Goal: Task Accomplishment & Management: Use online tool/utility

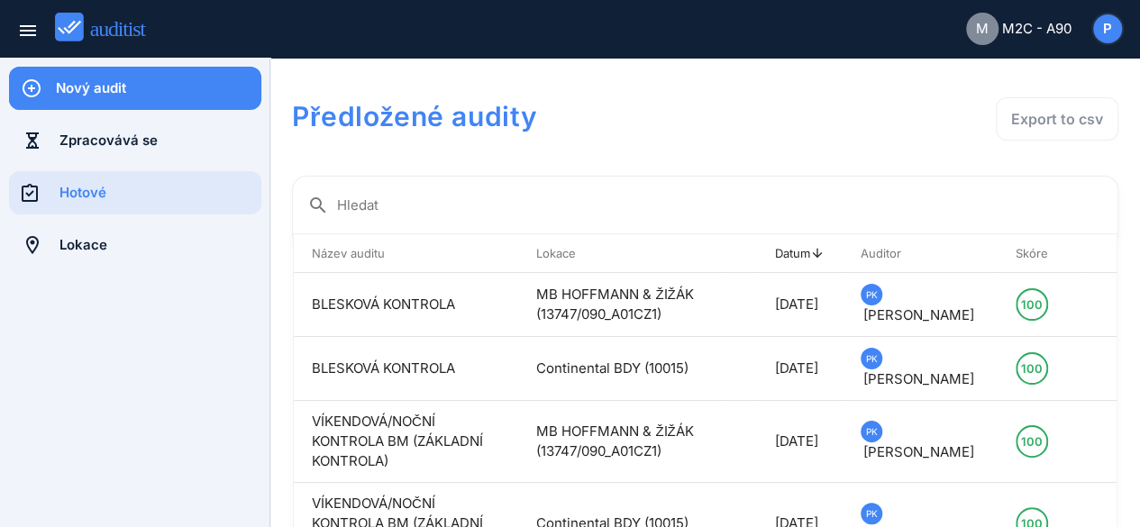
click at [119, 86] on div "Nový audit" at bounding box center [159, 88] width 206 height 20
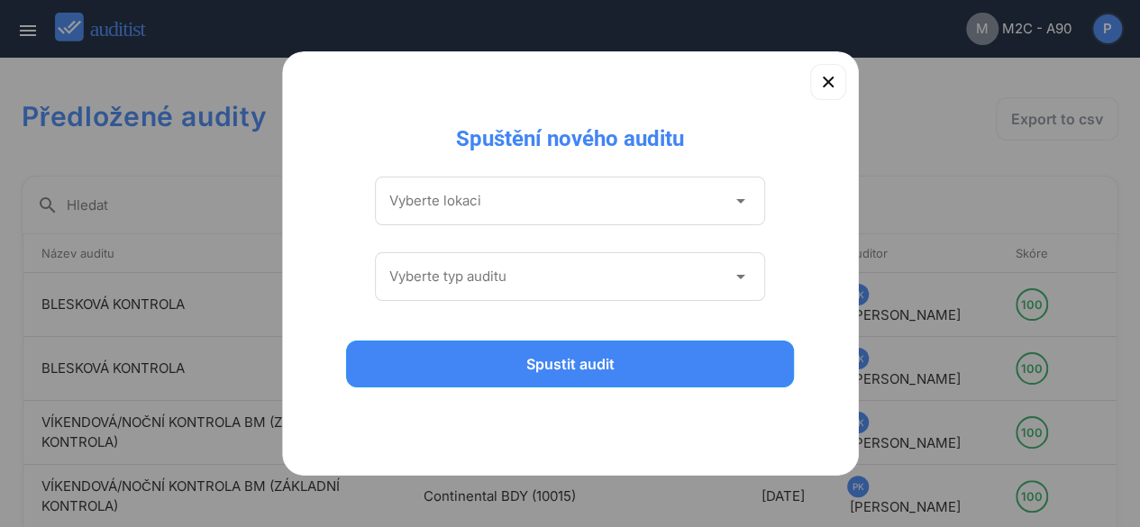
click at [543, 195] on input "Vyberte lokaci" at bounding box center [557, 201] width 337 height 29
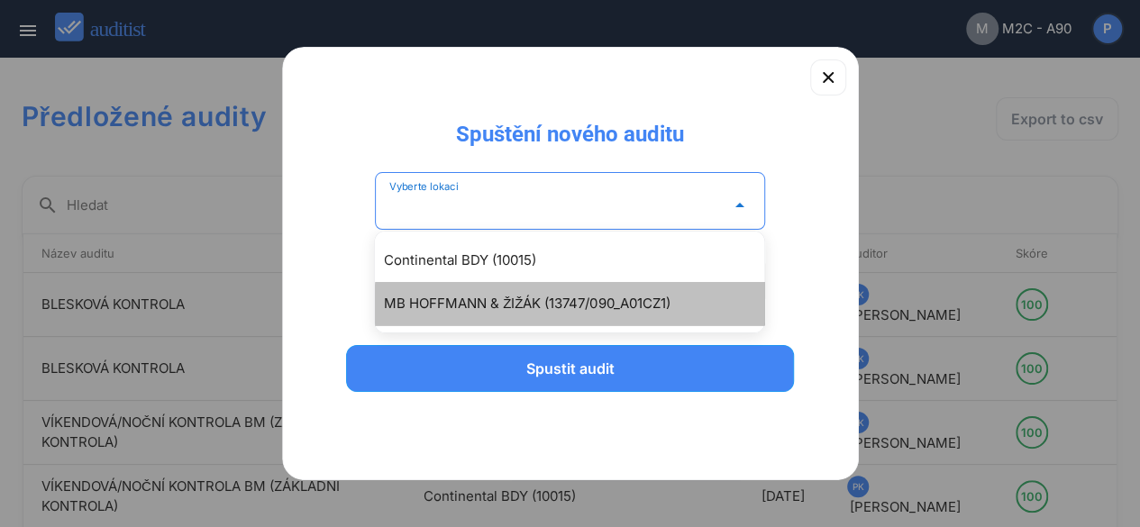
click at [454, 299] on div "MB HOFFMANN & ŽIŽÁK (13747/090_A01CZ1)" at bounding box center [578, 304] width 389 height 22
type input "**********"
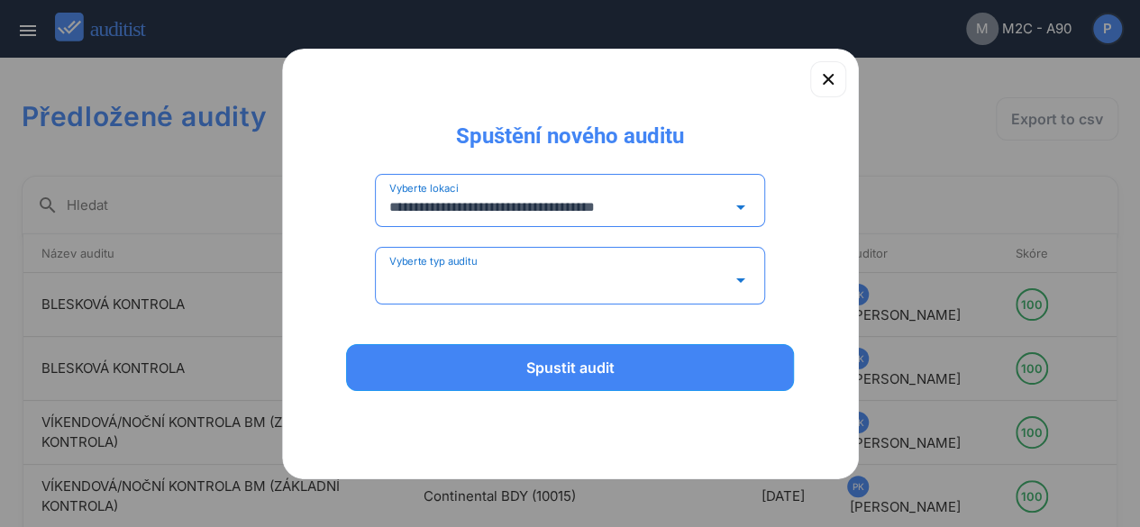
click at [470, 261] on div "Vyberte typ auditu arrow_drop_down" at bounding box center [570, 276] width 391 height 58
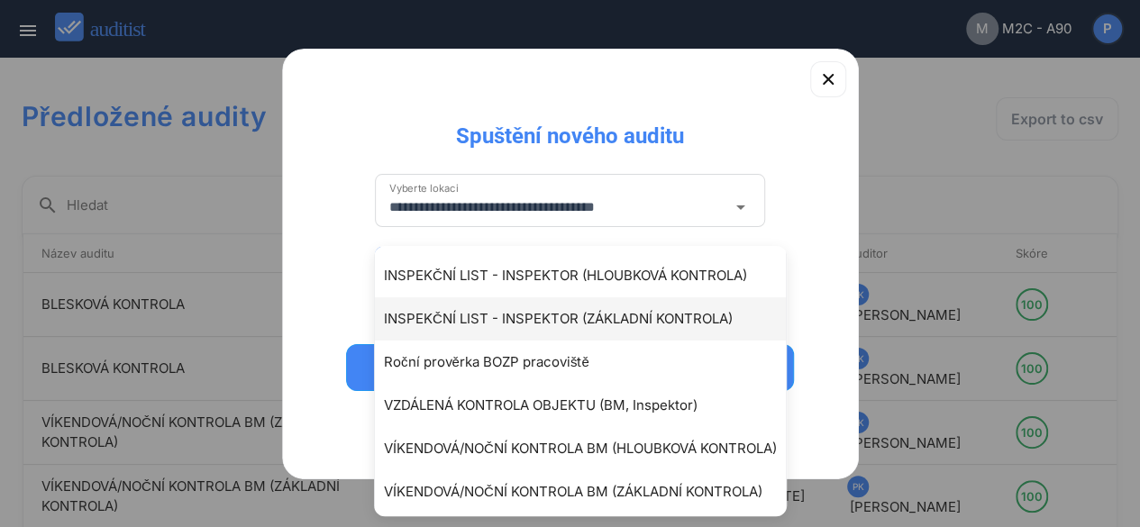
scroll to position [134, 0]
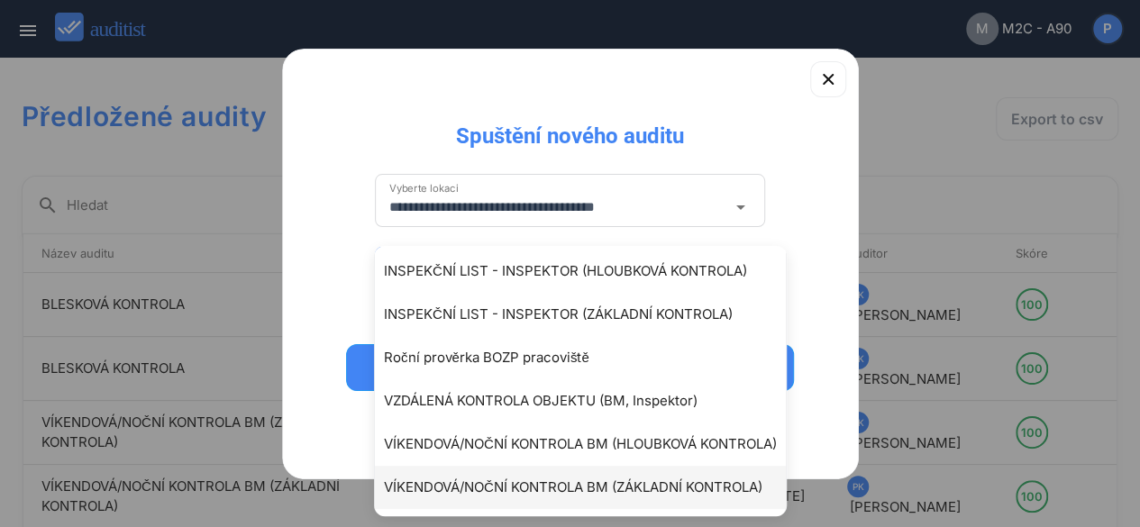
click at [537, 487] on div "VÍKENDOVÁ/NOČNÍ KONTROLA BM (ZÁKLADNÍ KONTROLA)" at bounding box center [589, 488] width 411 height 22
type input "**********"
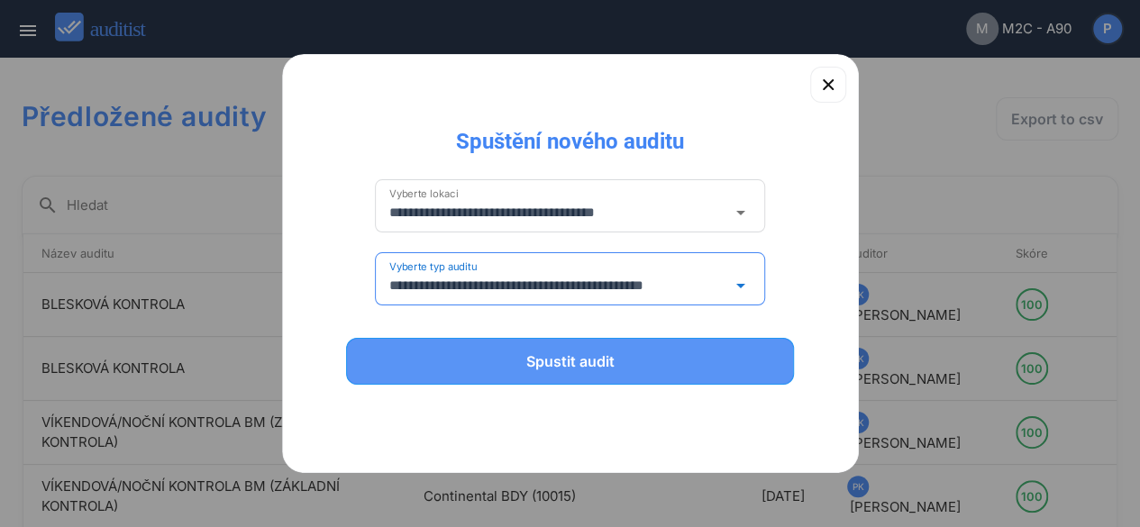
click at [534, 363] on div "Spustit audit" at bounding box center [571, 362] width 402 height 22
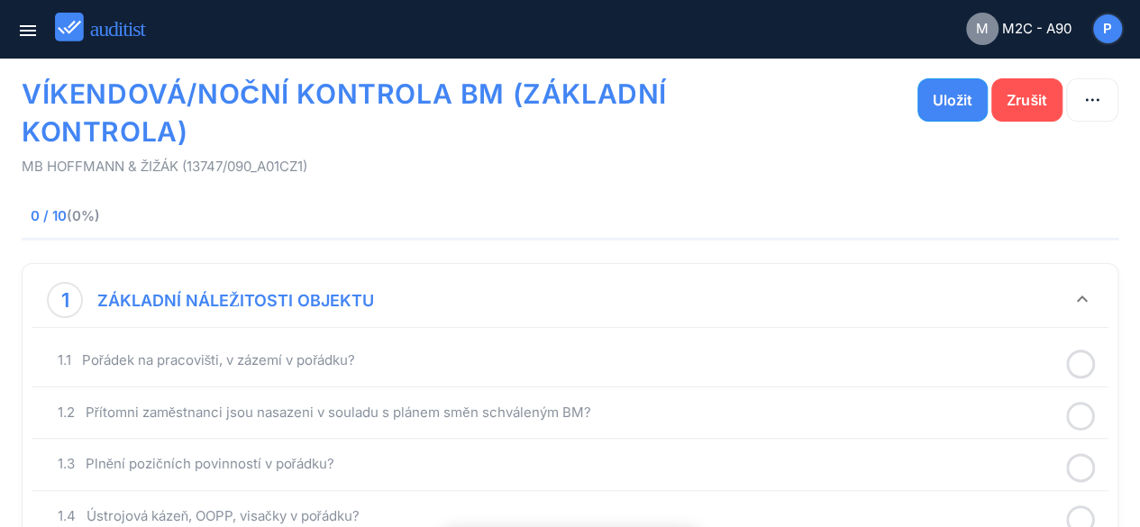
scroll to position [90, 0]
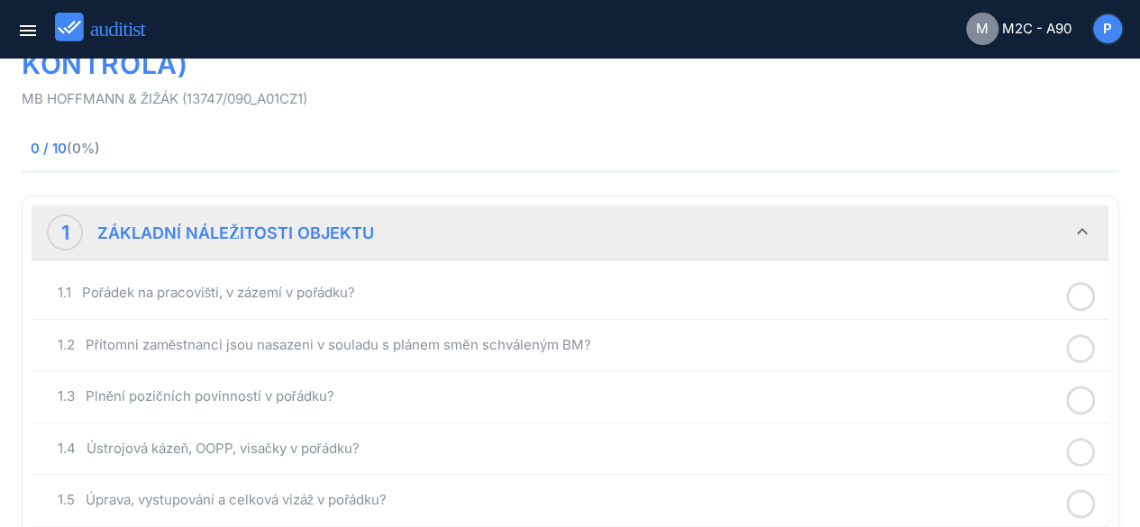
click at [1075, 300] on icon at bounding box center [1080, 296] width 29 height 35
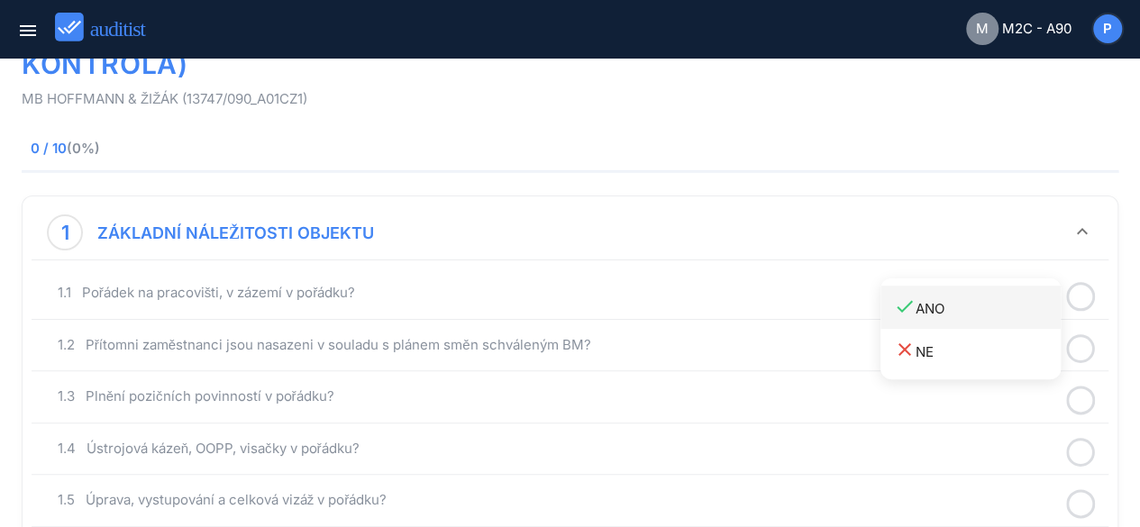
click at [989, 300] on div "done ANO" at bounding box center [977, 308] width 167 height 24
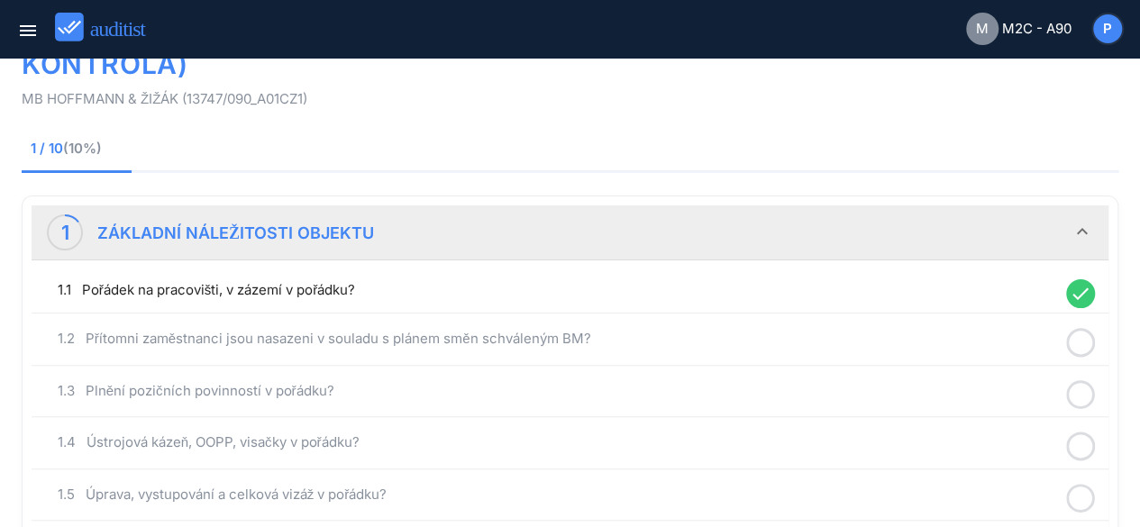
click at [1078, 340] on icon at bounding box center [1080, 342] width 29 height 35
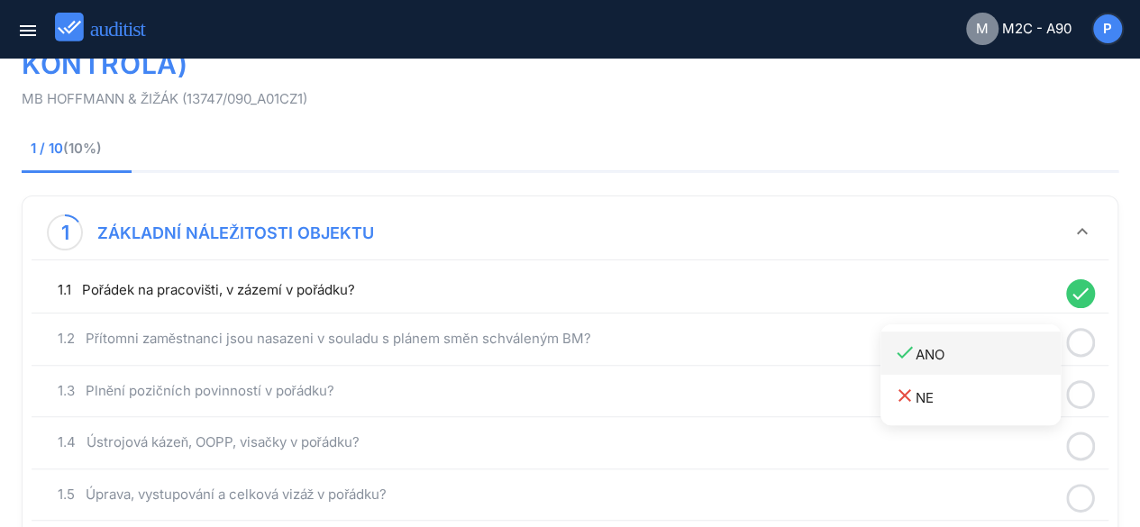
click at [954, 354] on div "done ANO" at bounding box center [977, 354] width 167 height 24
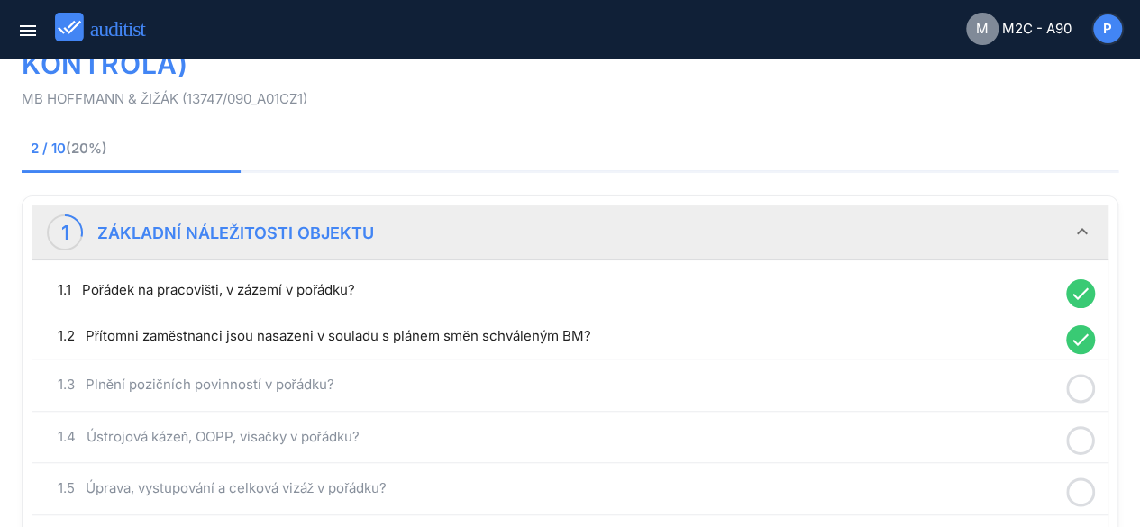
click at [1078, 386] on icon at bounding box center [1080, 388] width 29 height 35
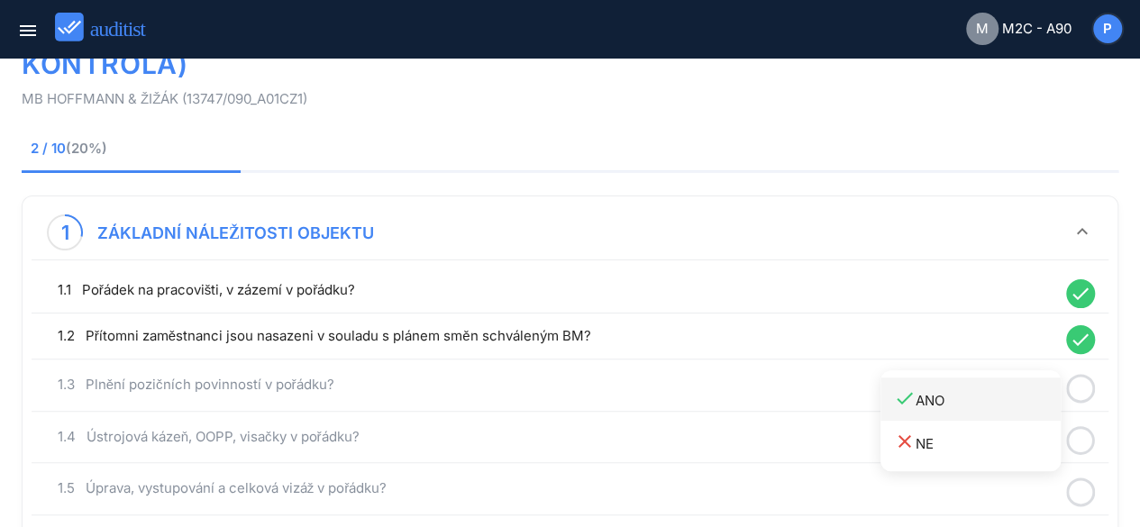
click at [932, 395] on div "done ANO" at bounding box center [977, 400] width 167 height 24
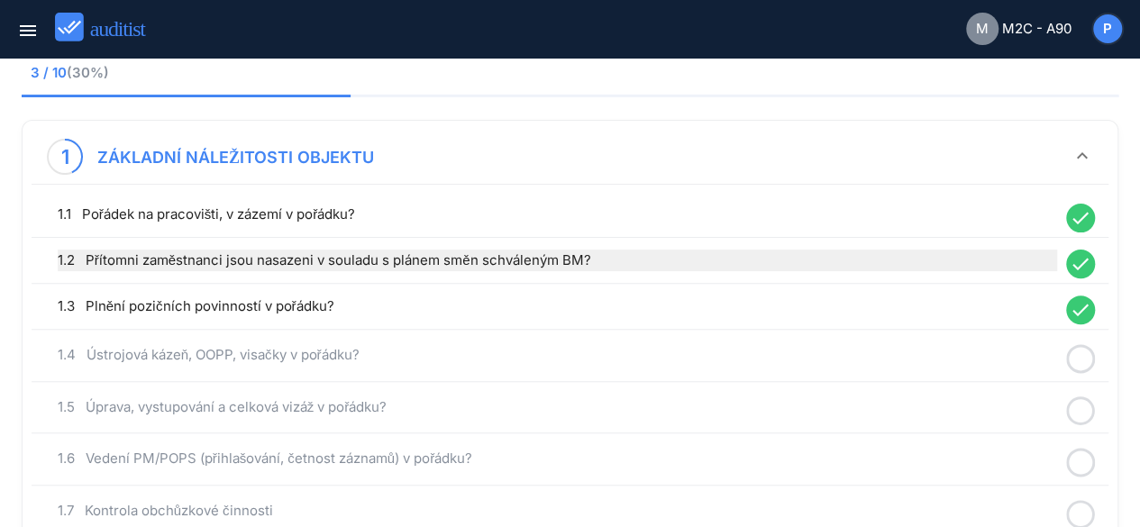
scroll to position [270, 0]
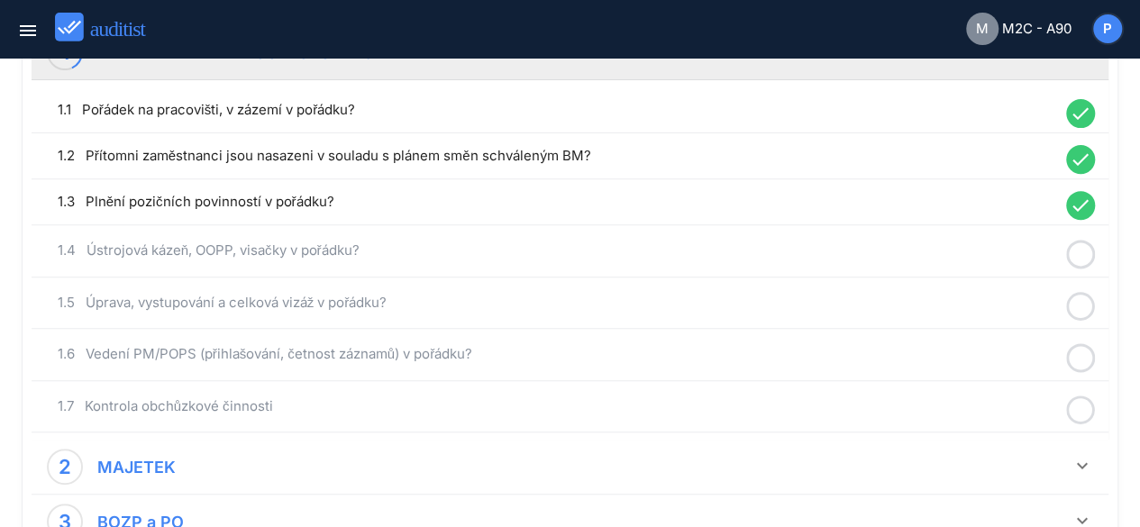
click at [1082, 253] on icon at bounding box center [1080, 254] width 29 height 35
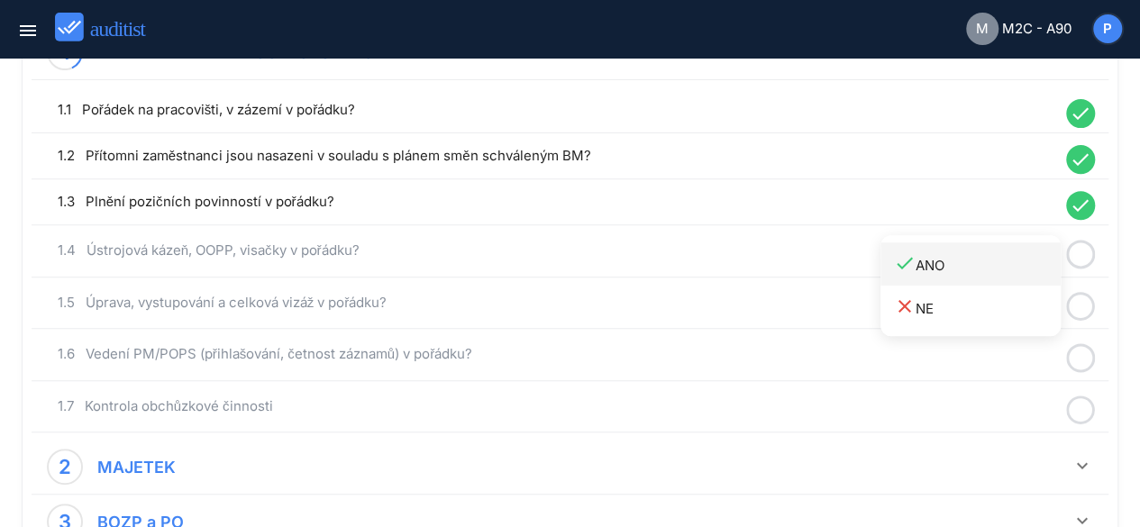
click at [947, 270] on div "done ANO" at bounding box center [977, 264] width 167 height 24
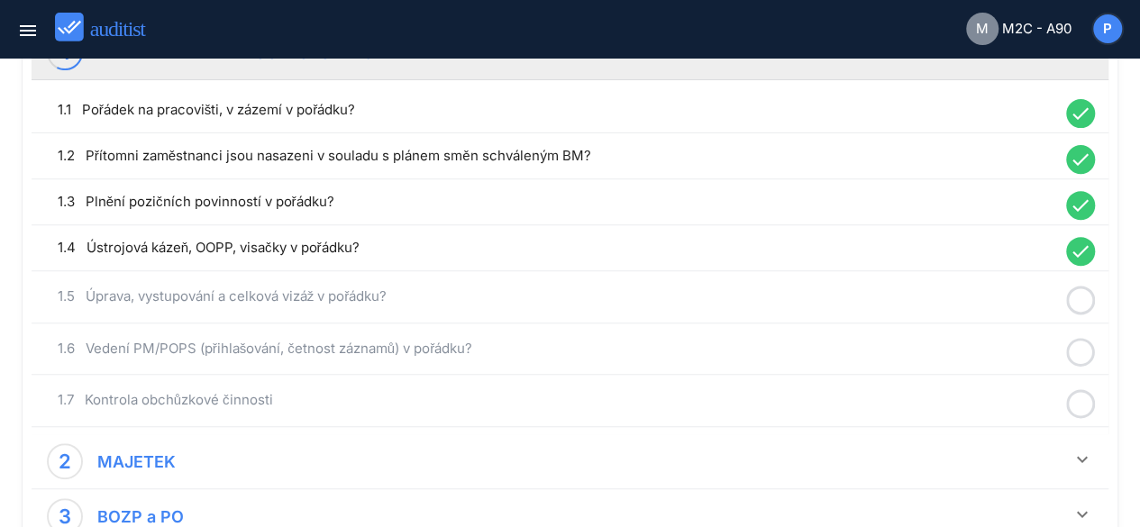
click at [1075, 295] on icon at bounding box center [1080, 300] width 29 height 35
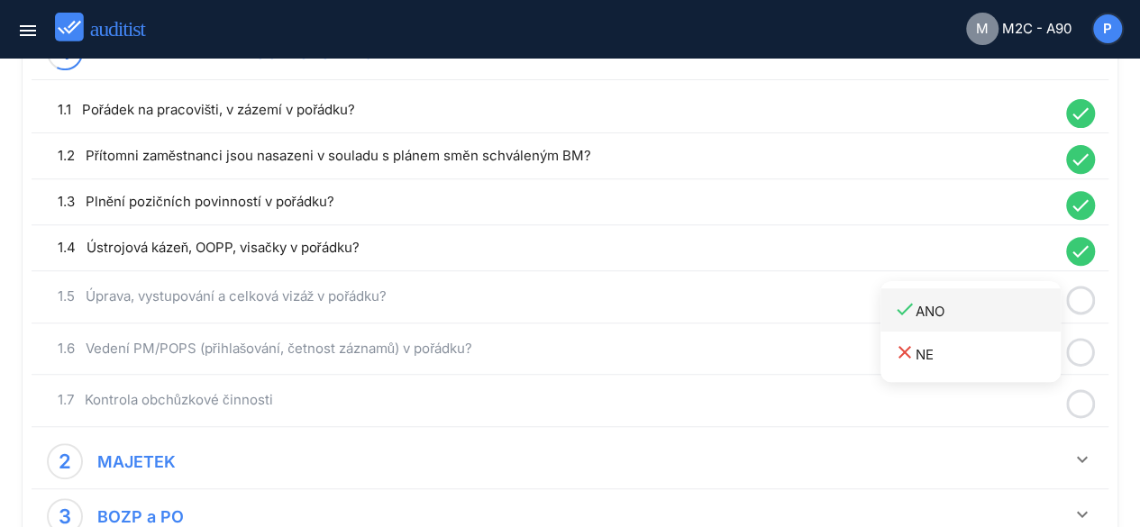
click at [932, 313] on div "done ANO" at bounding box center [977, 310] width 167 height 24
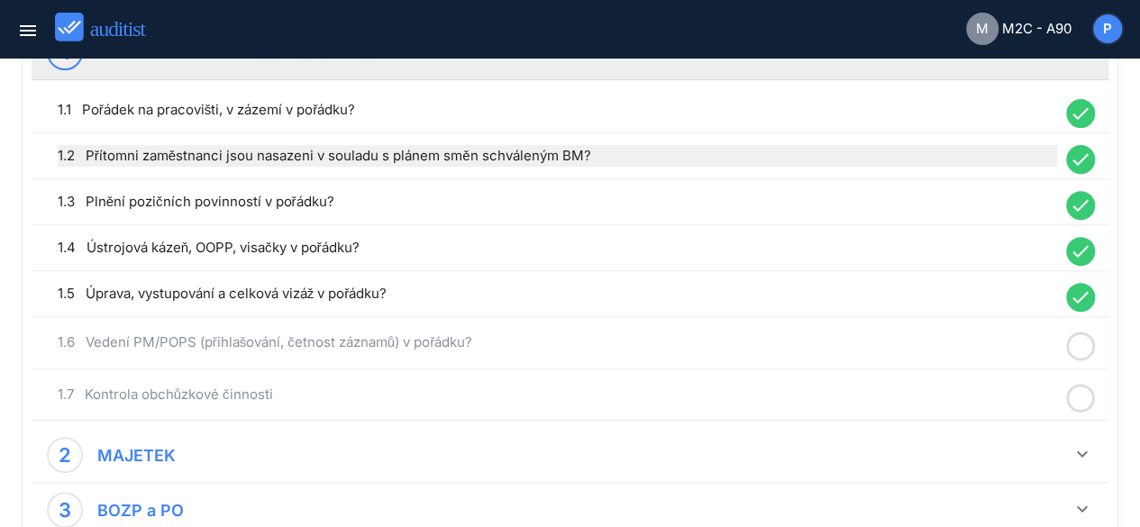
click at [489, 158] on div "1.2 Přítomni zaměstnanci jsou nasazeni v souladu s plánem směn schváleným BM?" at bounding box center [558, 156] width 1000 height 22
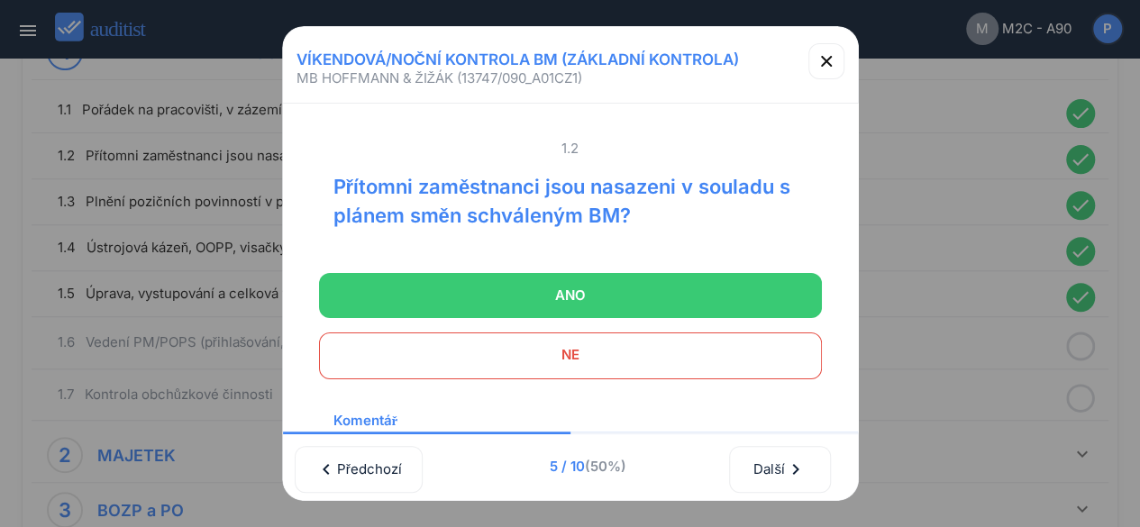
scroll to position [180, 0]
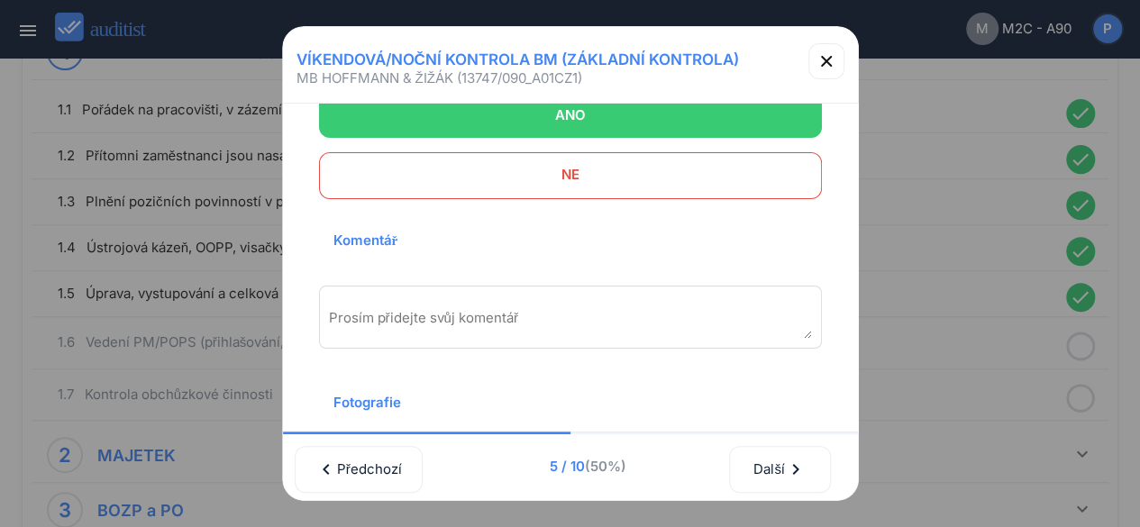
click at [463, 319] on textarea "Prosím přidejte svůj komentář" at bounding box center [570, 324] width 483 height 30
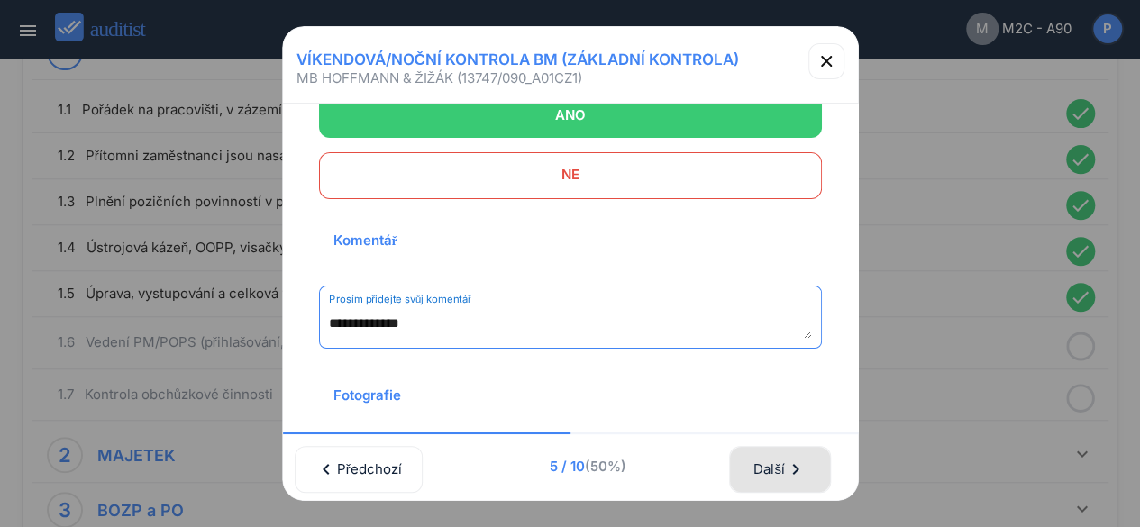
type textarea "**********"
click at [781, 453] on div "Další chevron_right" at bounding box center [780, 470] width 54 height 40
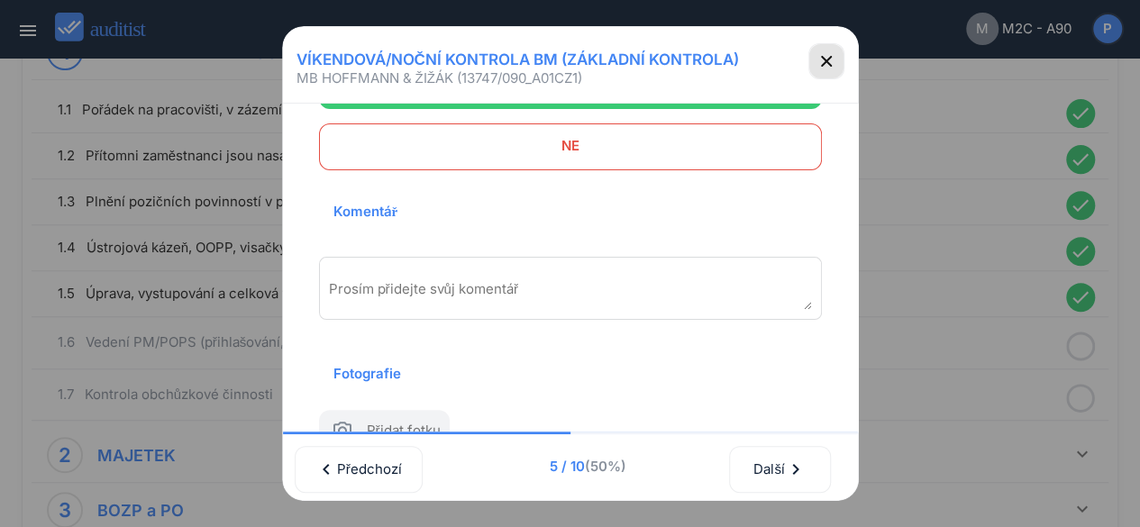
click at [829, 61] on icon "button" at bounding box center [827, 61] width 22 height 22
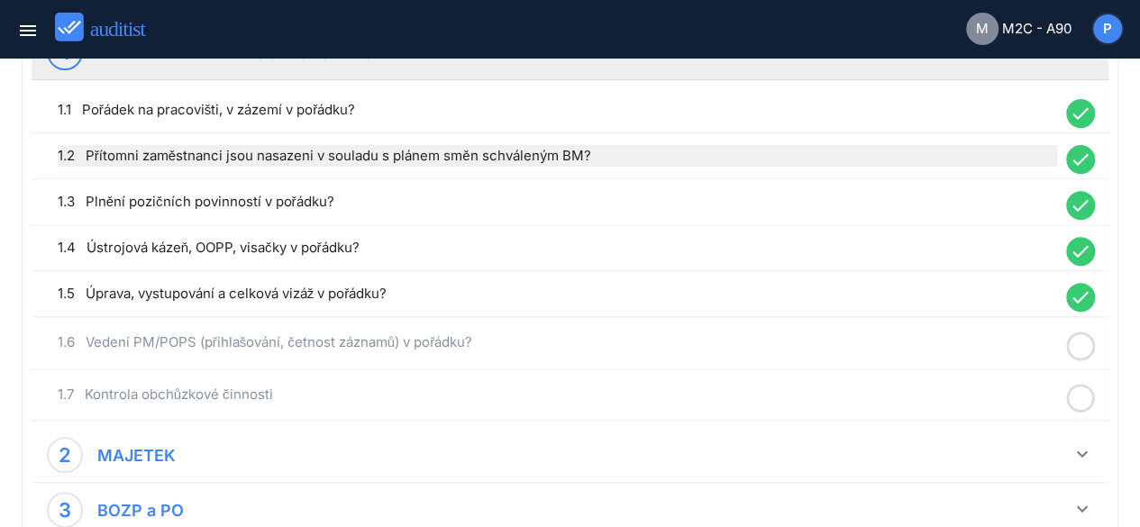
click at [741, 161] on div "1.2 Přítomni zaměstnanci jsou nasazeni v souladu s plánem směn schváleným BM?" at bounding box center [558, 156] width 1000 height 22
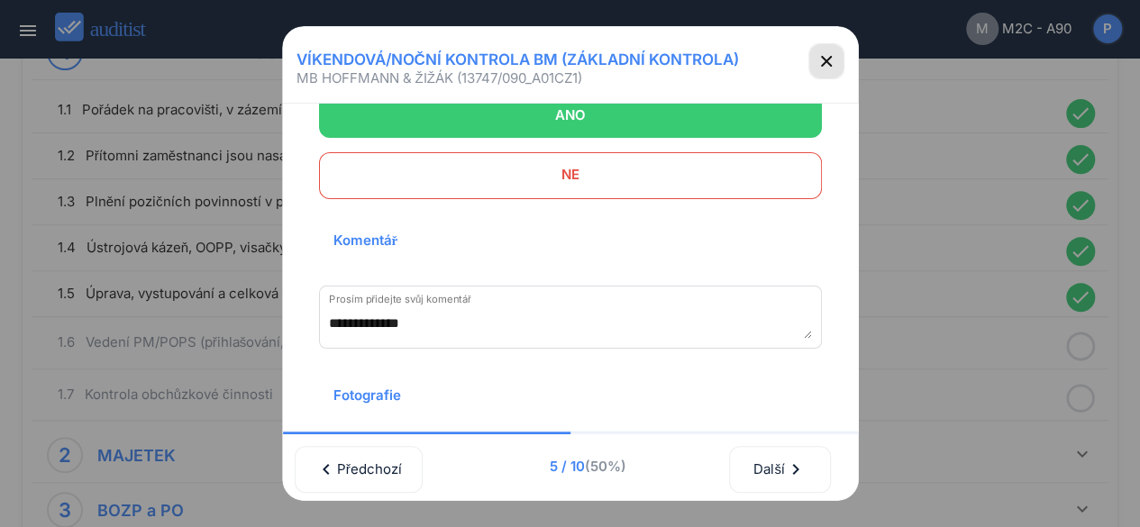
click at [820, 61] on icon "button" at bounding box center [827, 61] width 22 height 22
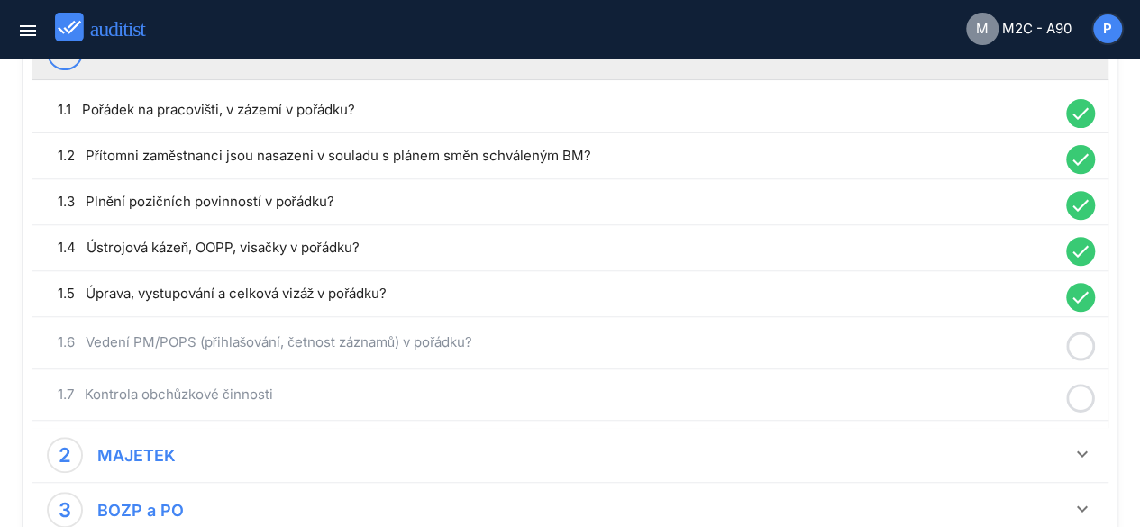
click at [1078, 347] on icon at bounding box center [1080, 346] width 29 height 35
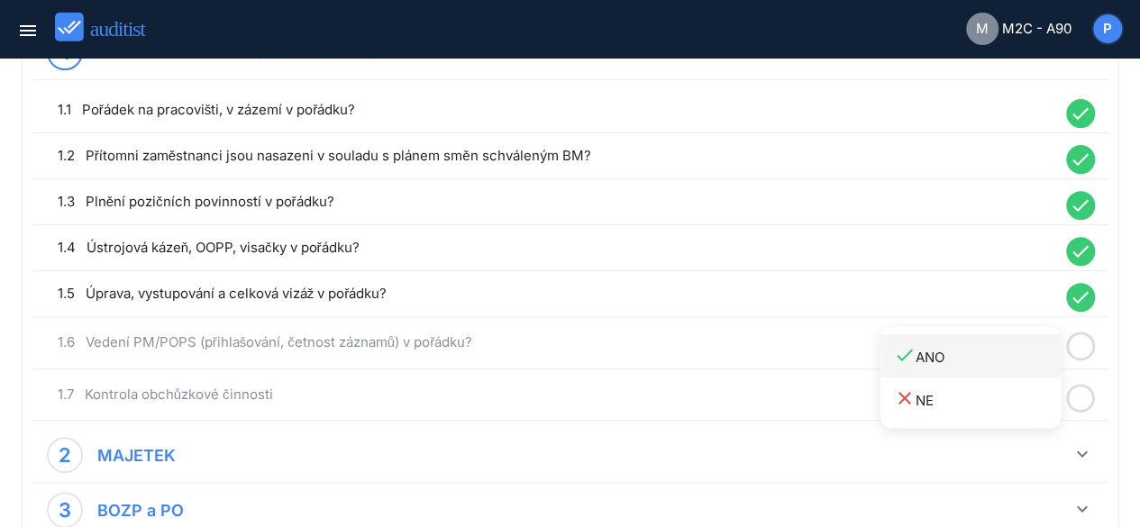
click at [959, 362] on div "done ANO" at bounding box center [977, 356] width 167 height 24
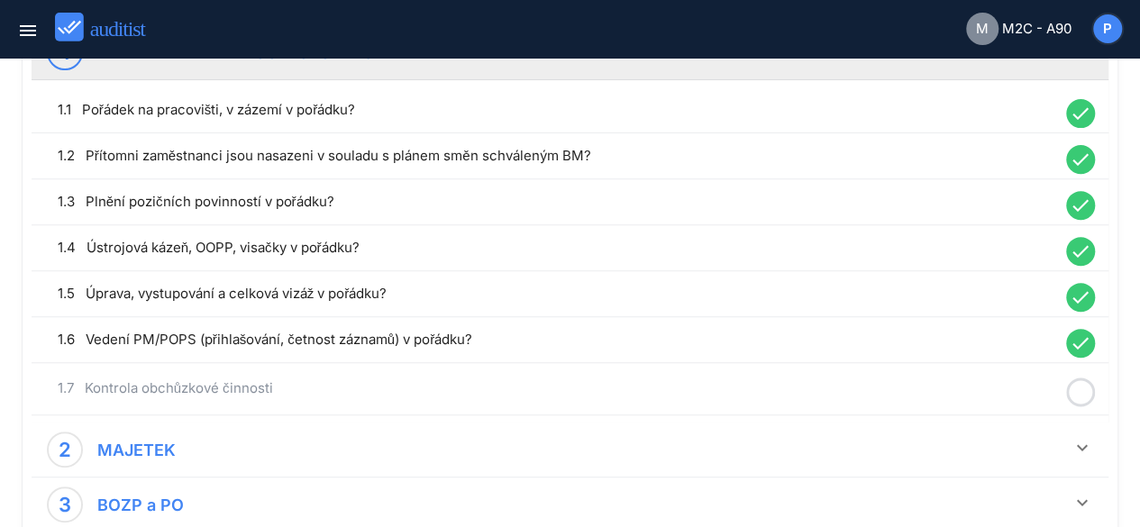
click at [1089, 389] on icon at bounding box center [1080, 392] width 29 height 35
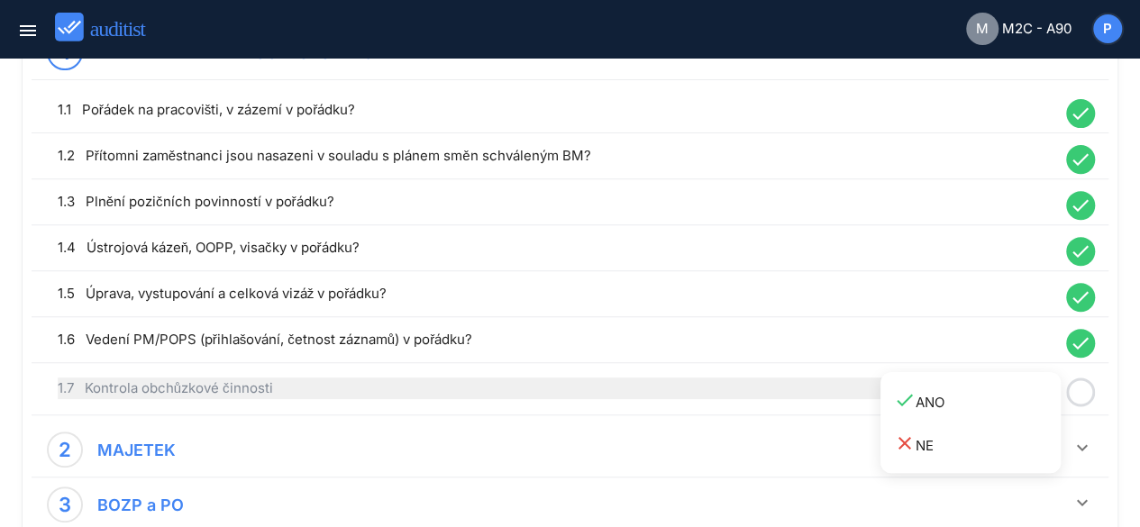
click at [966, 389] on div "done ANO" at bounding box center [977, 401] width 167 height 24
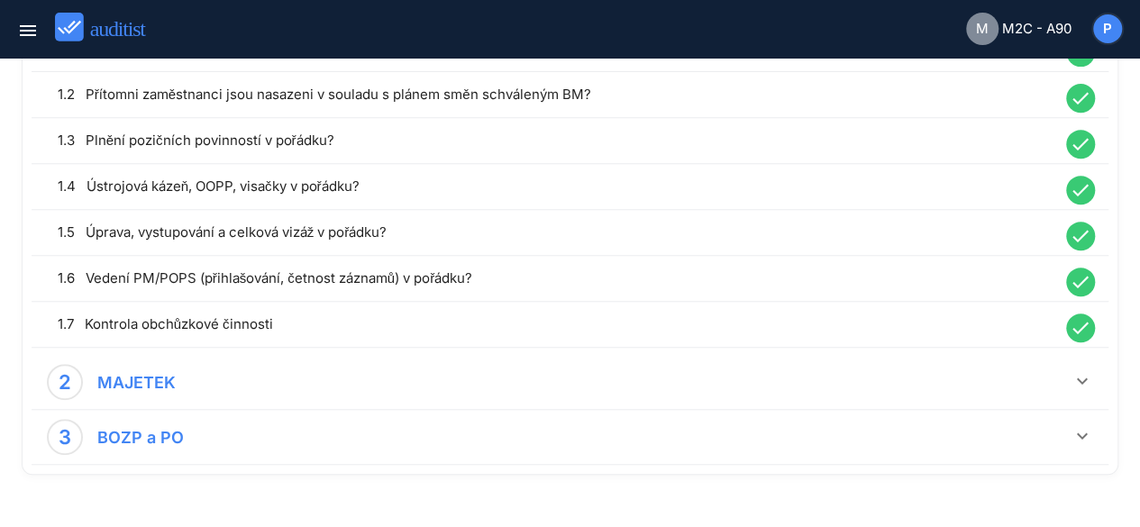
scroll to position [361, 0]
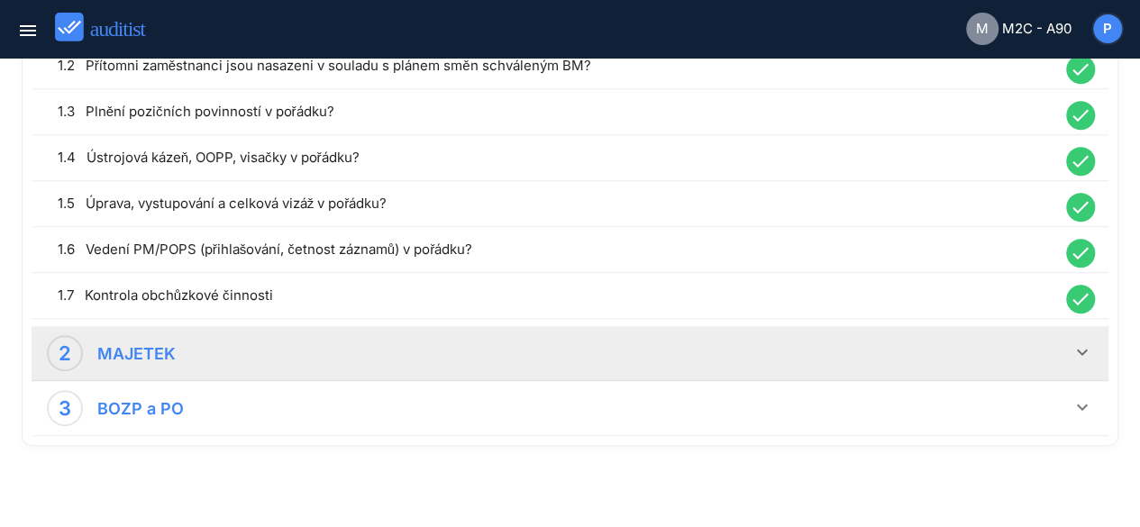
click at [1090, 346] on icon "keyboard_arrow_down" at bounding box center [1083, 353] width 22 height 22
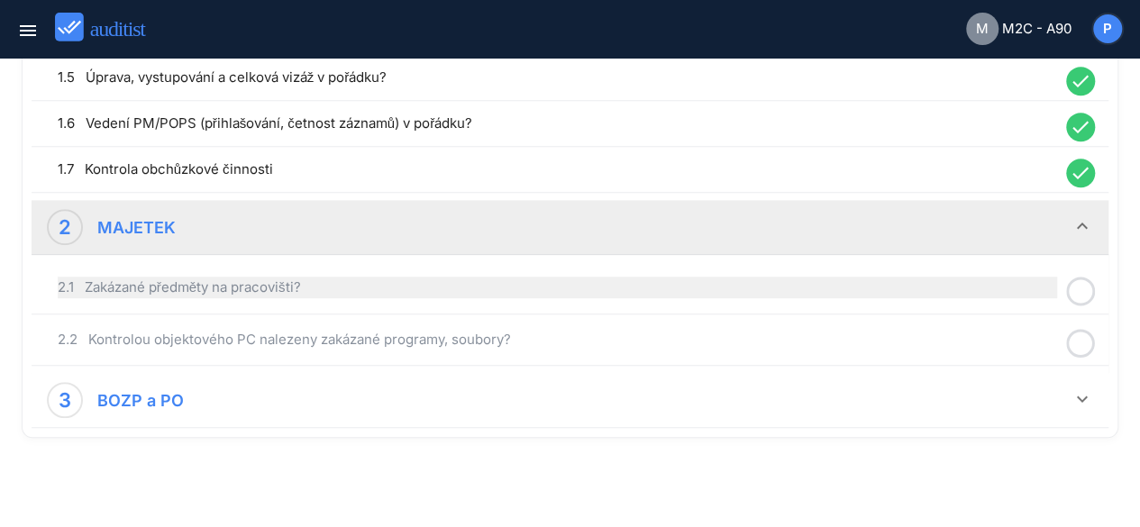
scroll to position [488, 0]
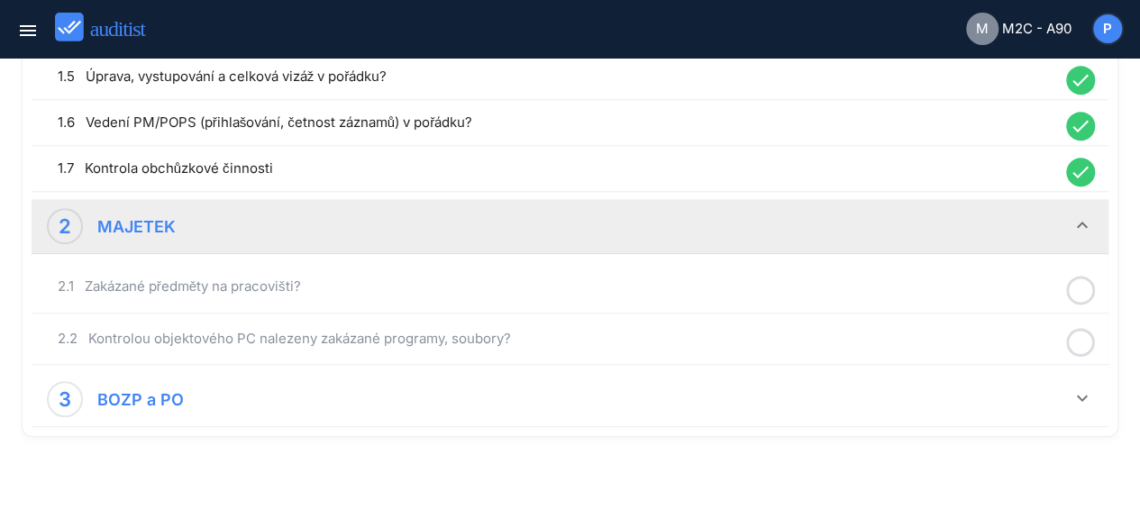
click at [1068, 286] on circle at bounding box center [1081, 291] width 26 height 26
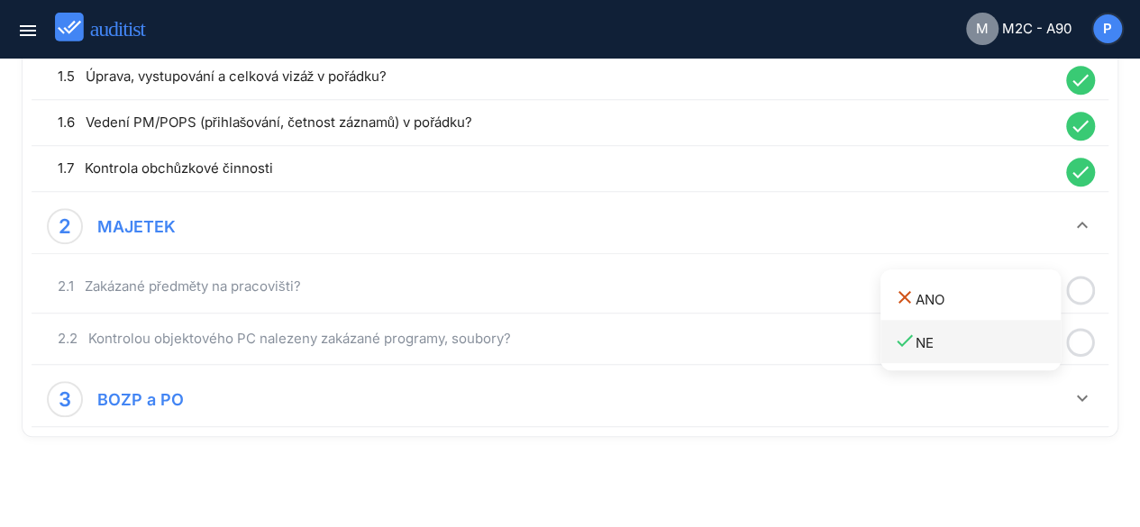
click at [956, 336] on div "done NE" at bounding box center [977, 342] width 167 height 24
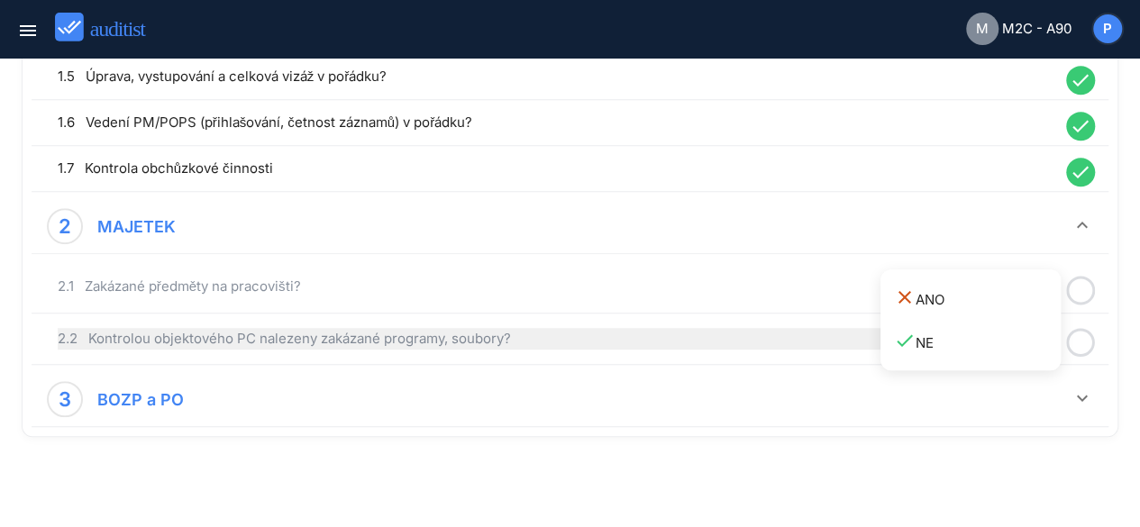
scroll to position [482, 0]
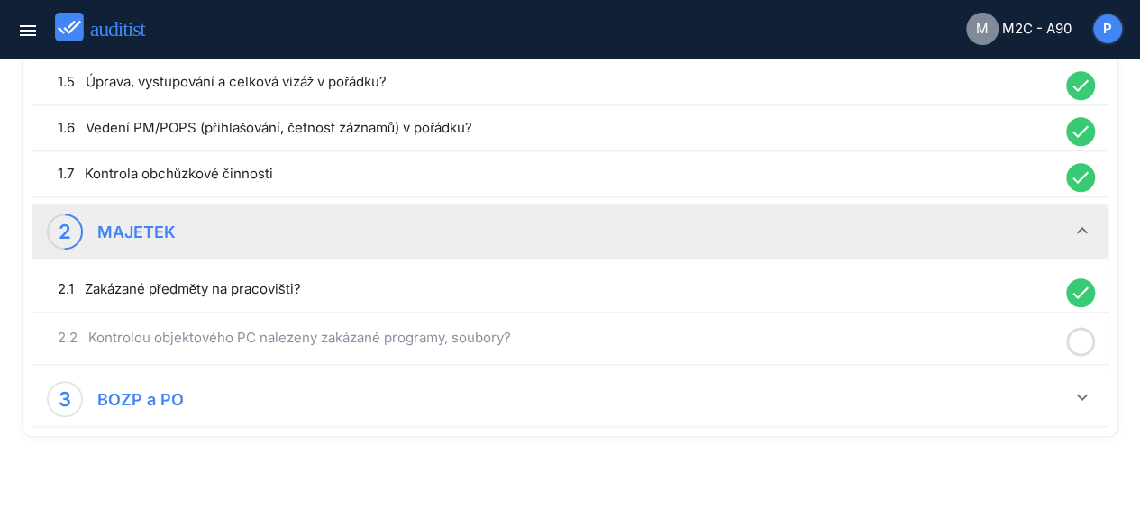
click at [1061, 333] on div at bounding box center [1080, 342] width 47 height 35
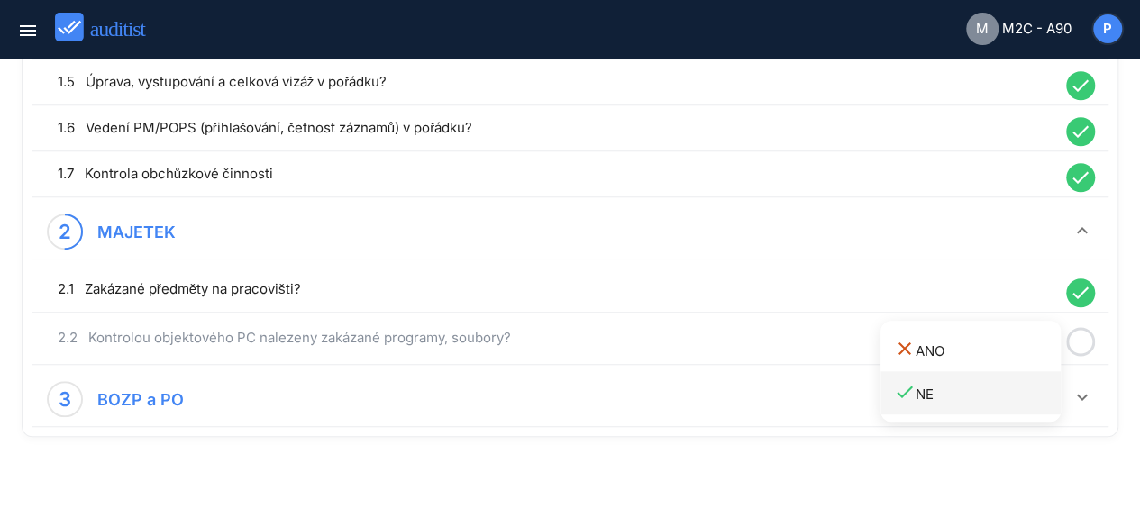
click at [927, 392] on div "done NE" at bounding box center [977, 393] width 167 height 24
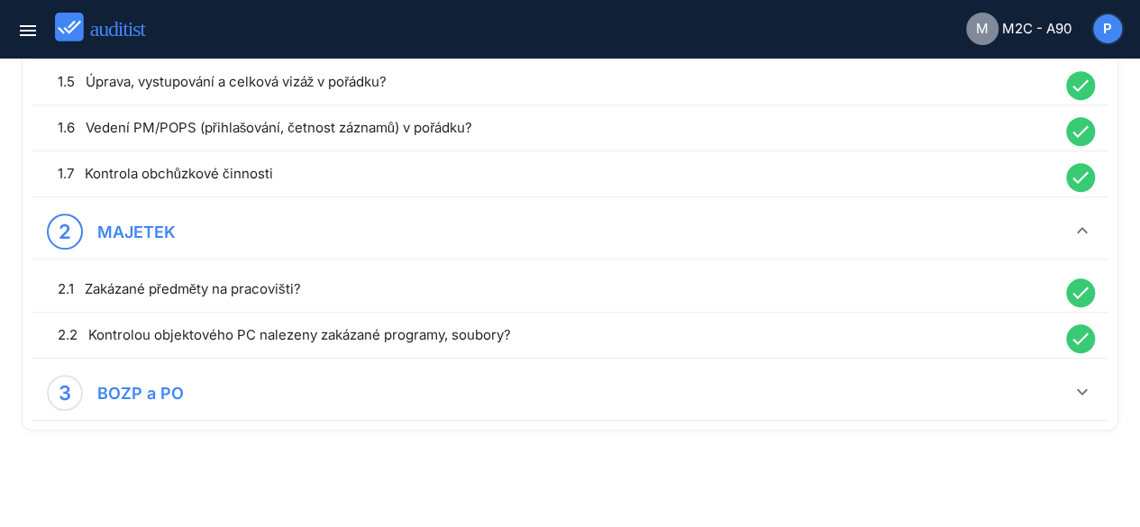
scroll to position [477, 0]
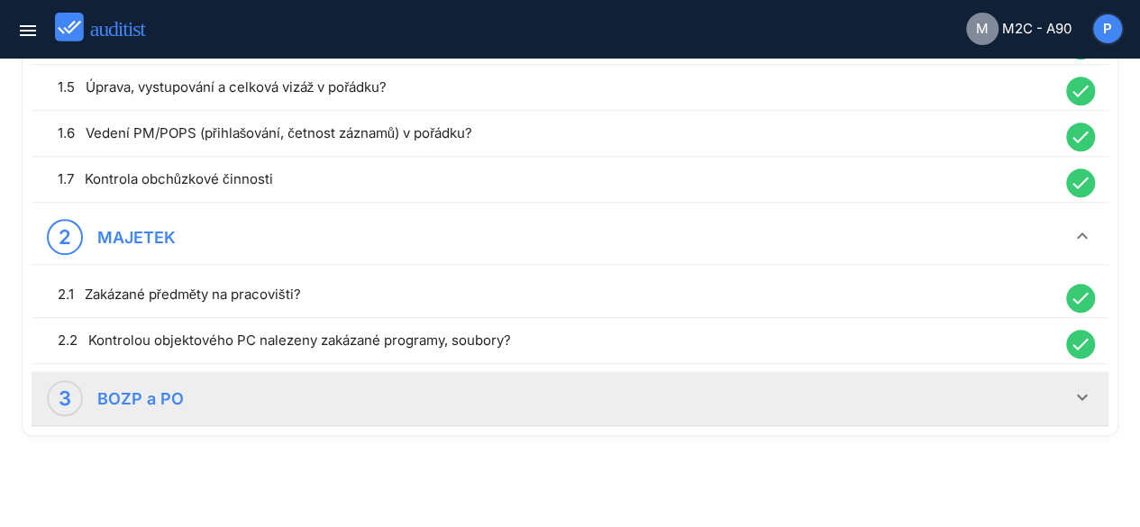
click at [1025, 398] on div "3 BOZP a PO" at bounding box center [559, 398] width 1025 height 36
click at [1064, 458] on div at bounding box center [1080, 462] width 47 height 35
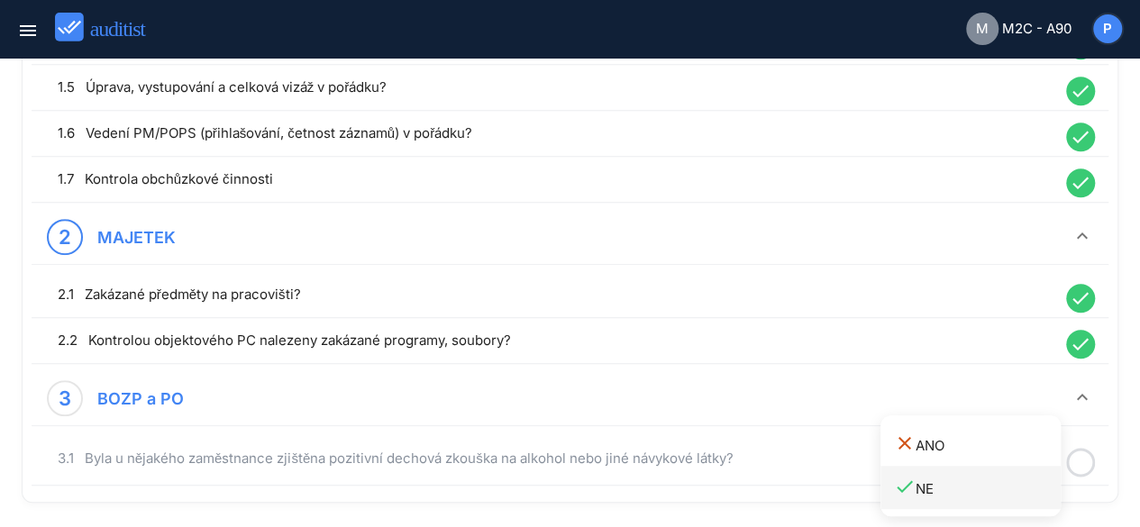
click at [948, 479] on div "done NE" at bounding box center [977, 488] width 167 height 24
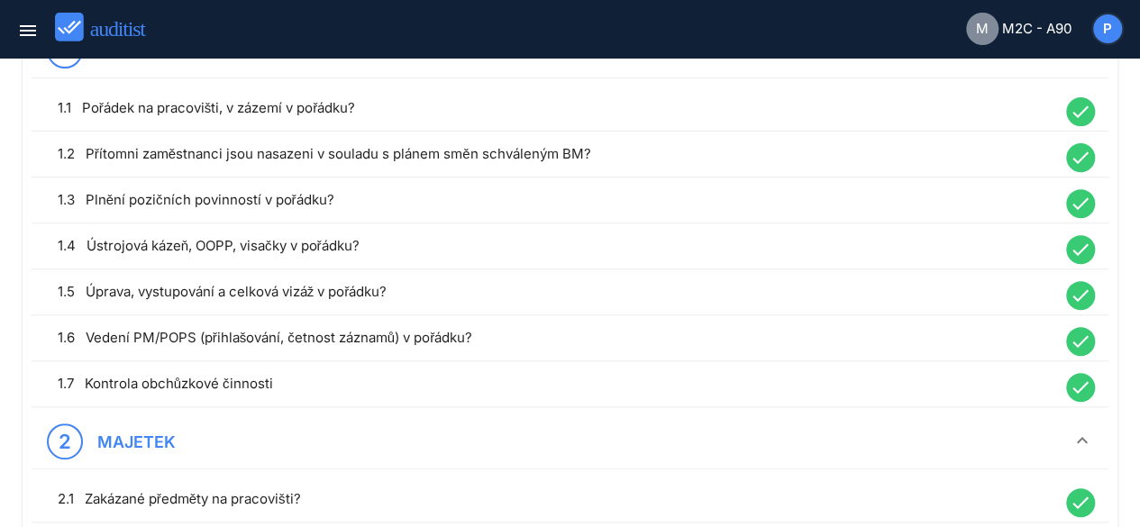
scroll to position [0, 0]
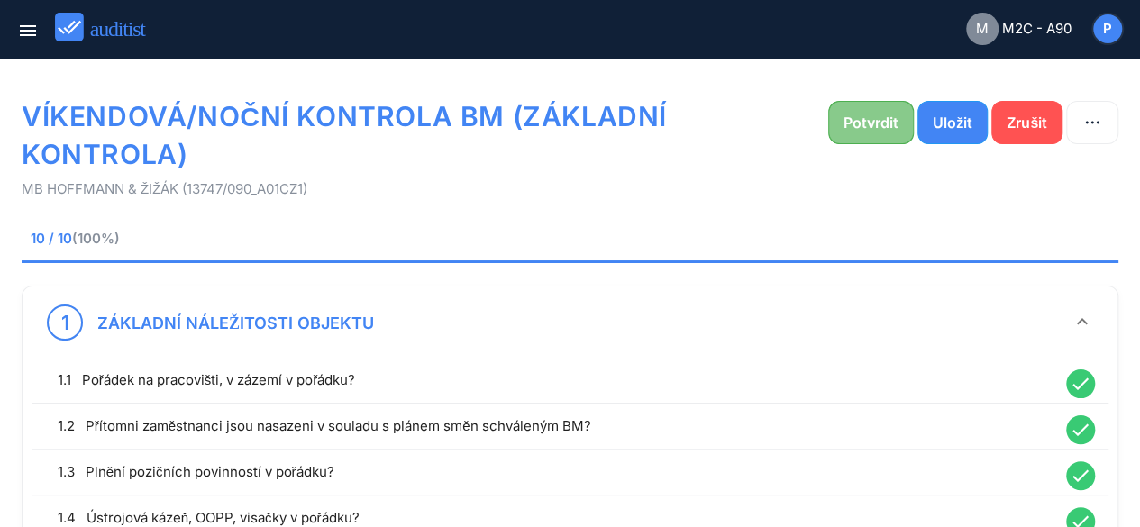
click at [892, 129] on div "Potvrdit" at bounding box center [871, 123] width 55 height 22
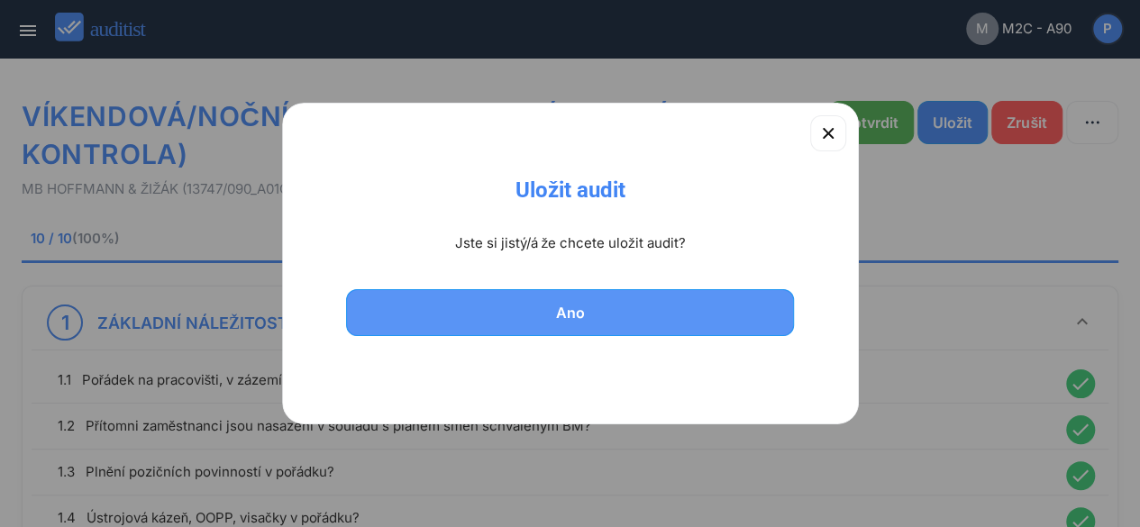
click at [616, 316] on div "Ano" at bounding box center [571, 313] width 402 height 22
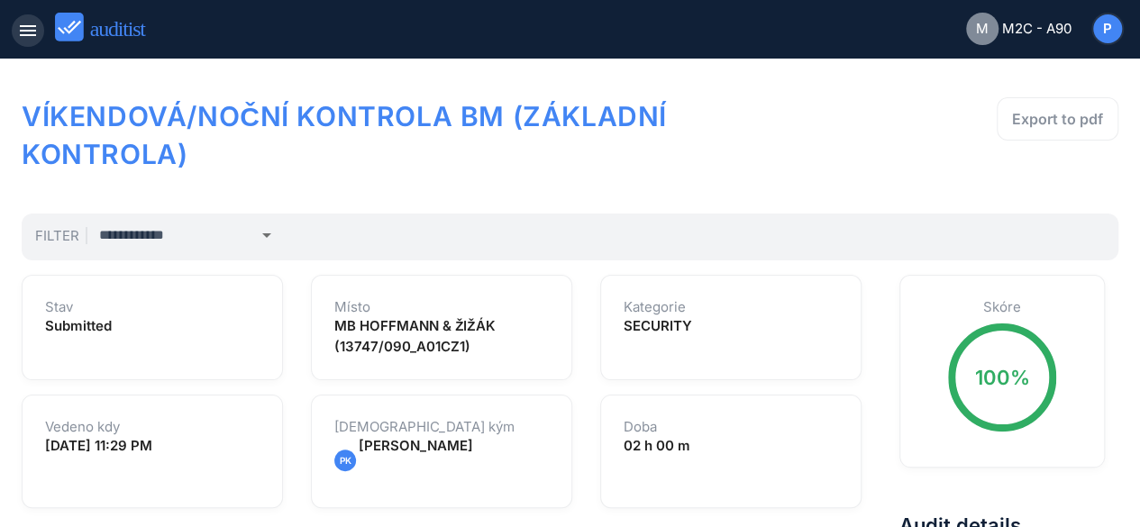
click at [32, 36] on icon "menu" at bounding box center [28, 31] width 22 height 22
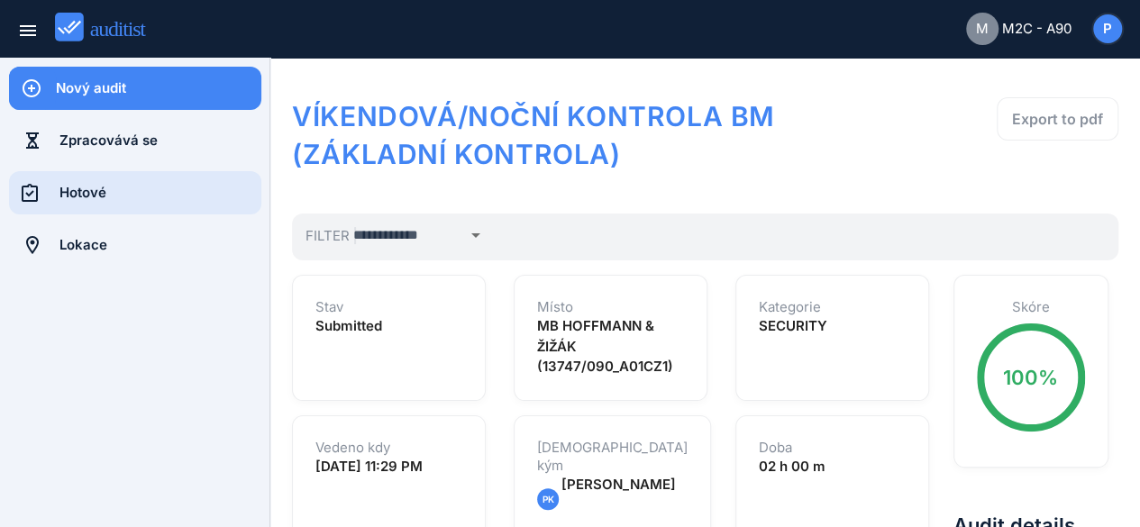
click at [77, 193] on div "Hotové" at bounding box center [160, 193] width 202 height 20
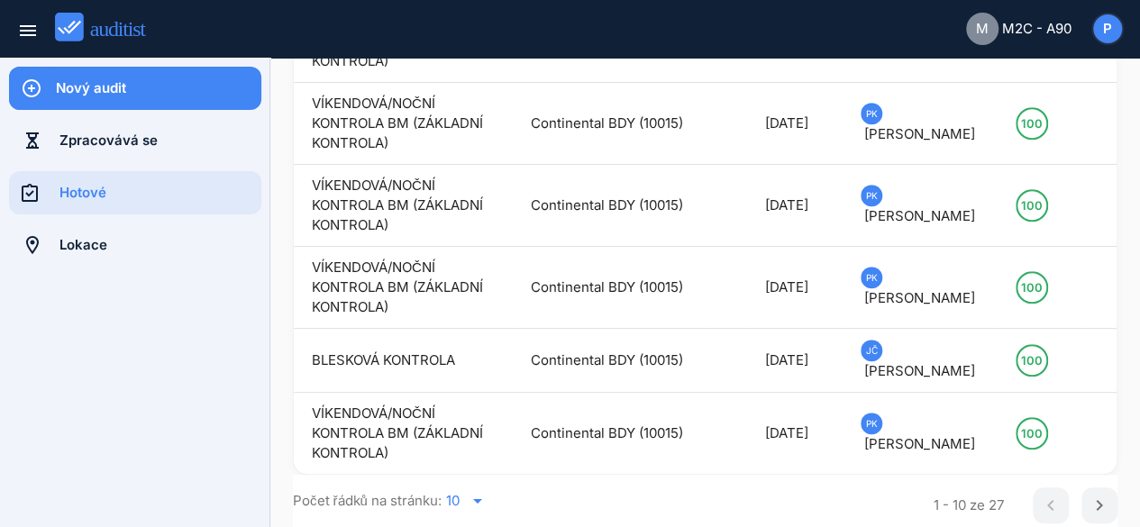
scroll to position [594, 0]
click at [1089, 496] on icon "chevron_right" at bounding box center [1100, 506] width 22 height 22
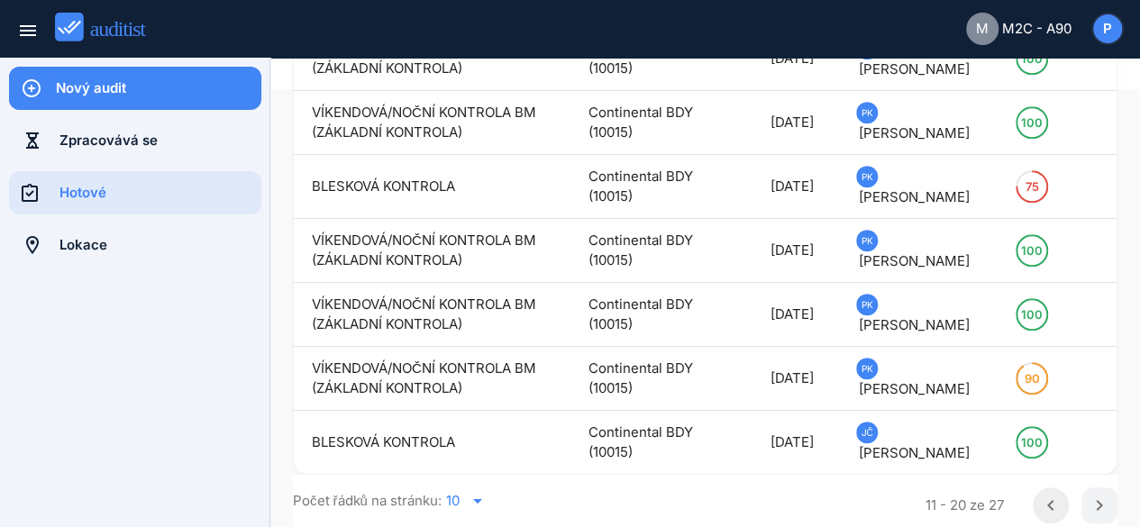
scroll to position [416, 0]
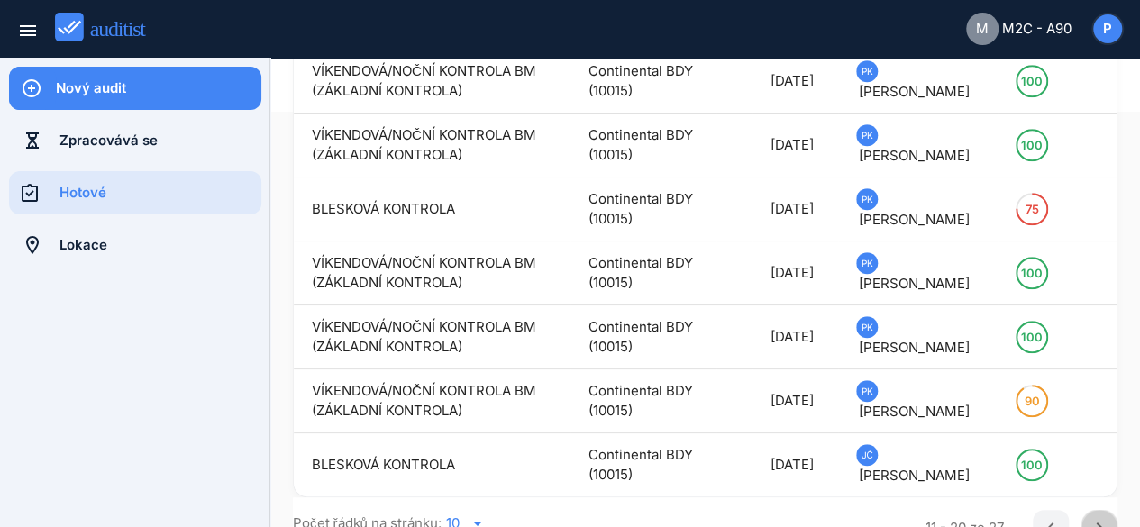
click at [1092, 496] on icon "chevron_right" at bounding box center [1100, 528] width 22 height 22
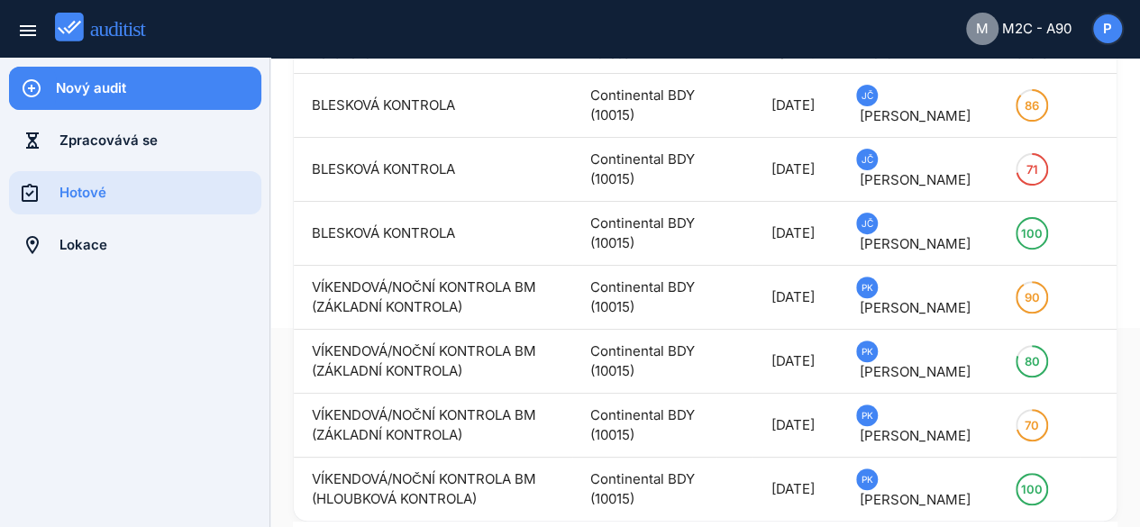
scroll to position [230, 0]
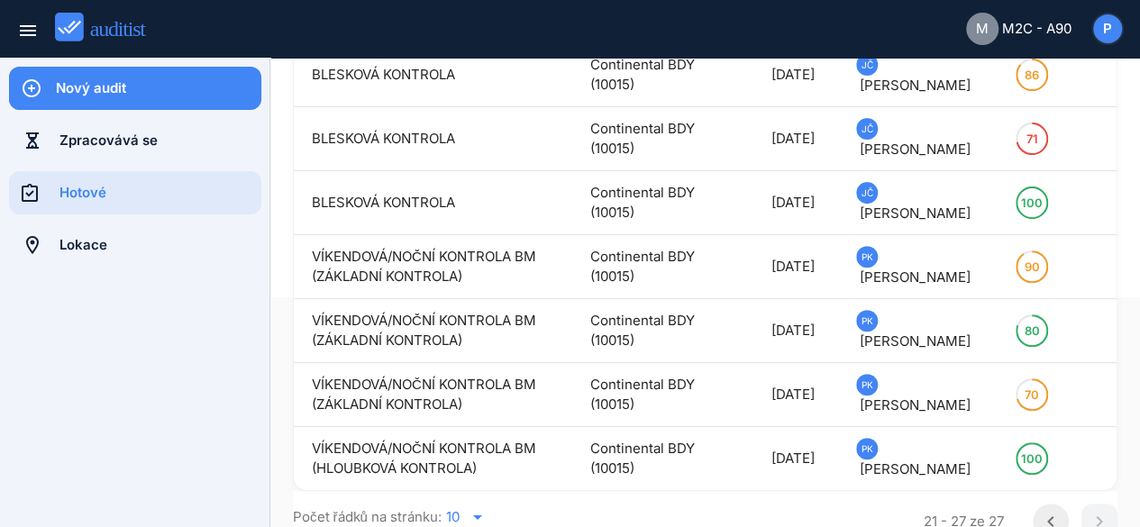
click at [1037, 496] on button "chevron_left" at bounding box center [1051, 522] width 36 height 36
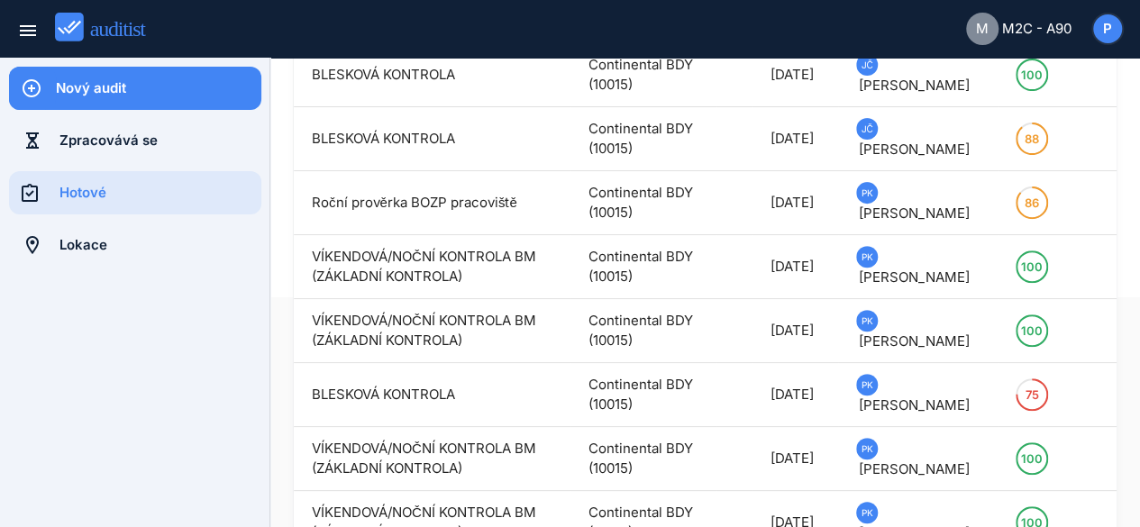
click at [1037, 496] on td "100" at bounding box center [1039, 523] width 83 height 64
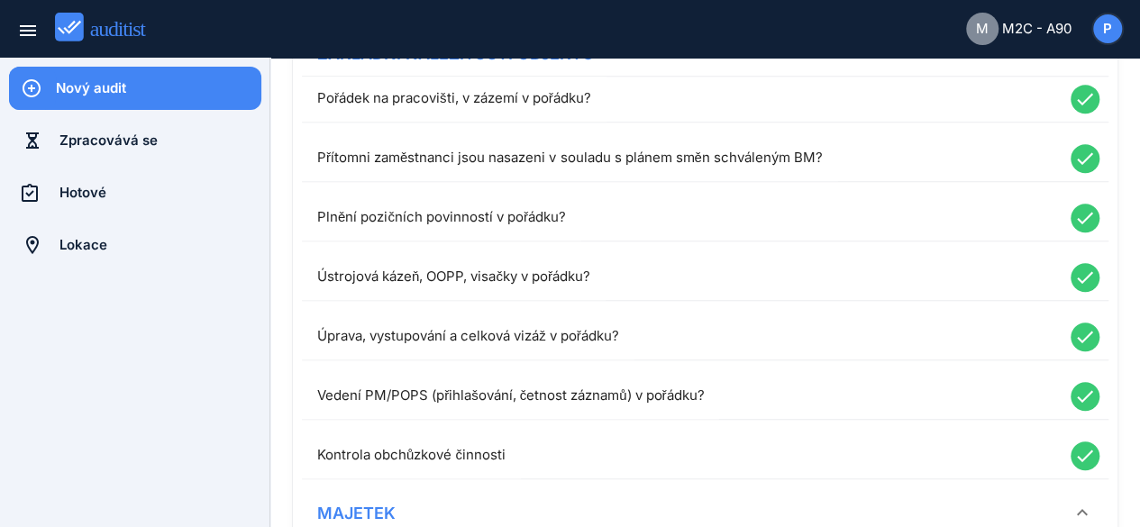
scroll to position [541, 0]
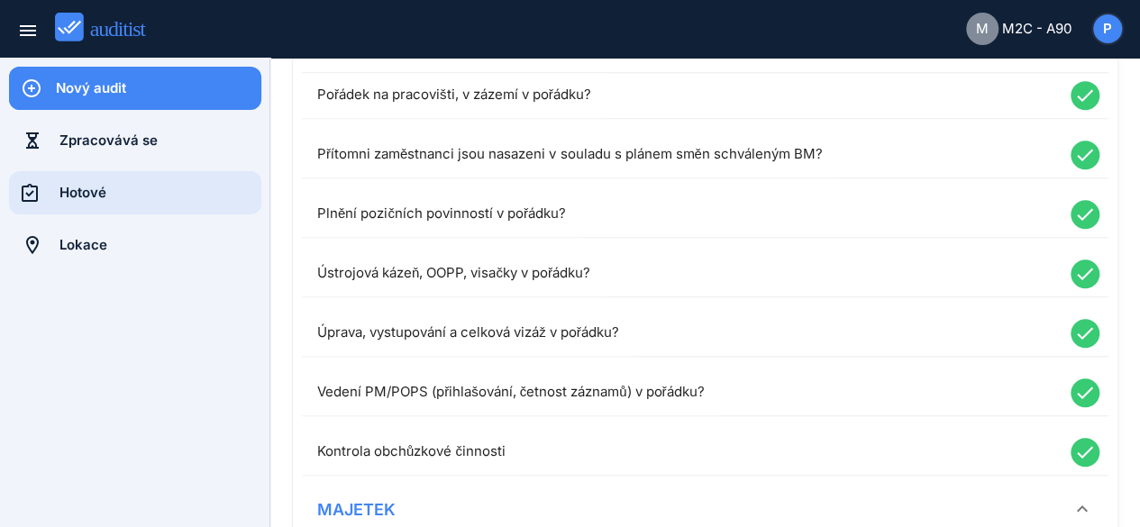
click at [97, 180] on div "Hotové" at bounding box center [160, 192] width 202 height 43
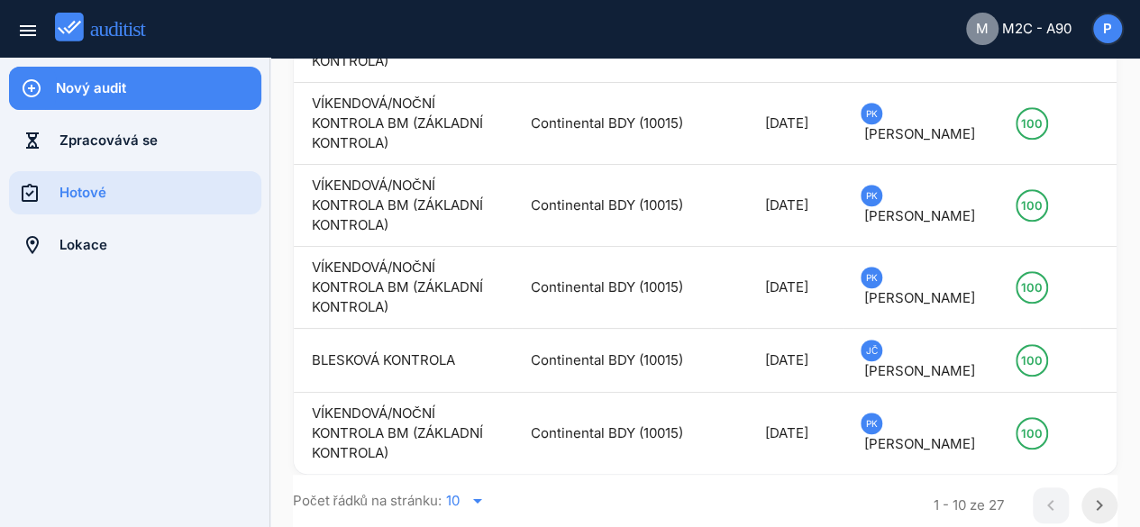
click at [1089, 496] on icon "chevron_right" at bounding box center [1100, 506] width 22 height 22
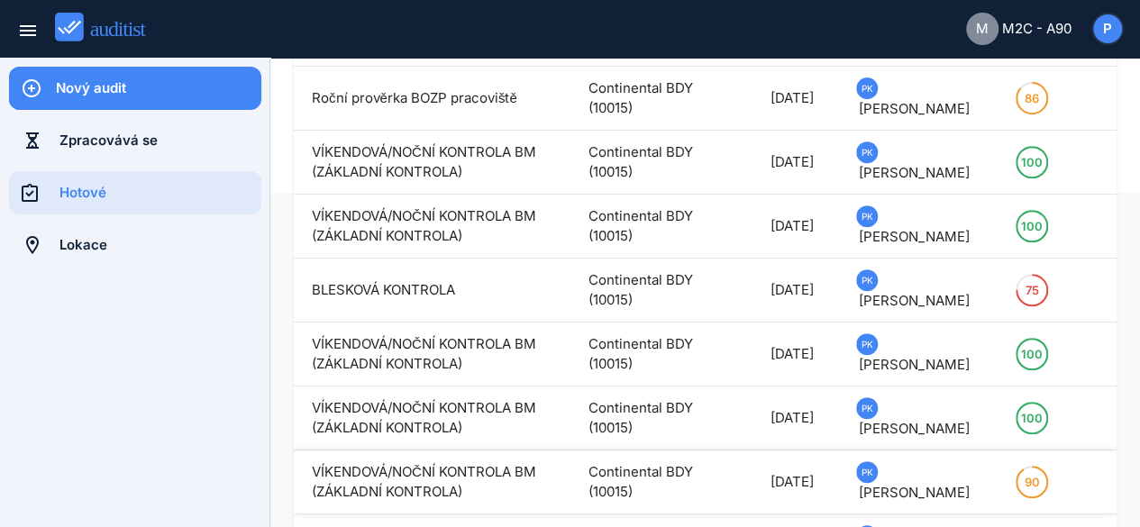
scroll to position [416, 0]
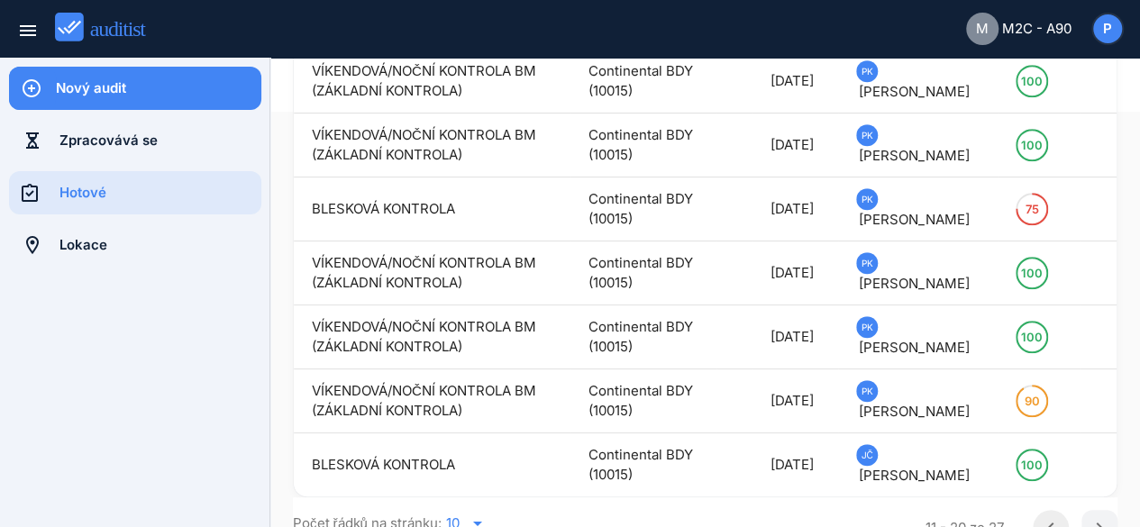
click at [1040, 496] on icon "chevron_left" at bounding box center [1051, 528] width 22 height 22
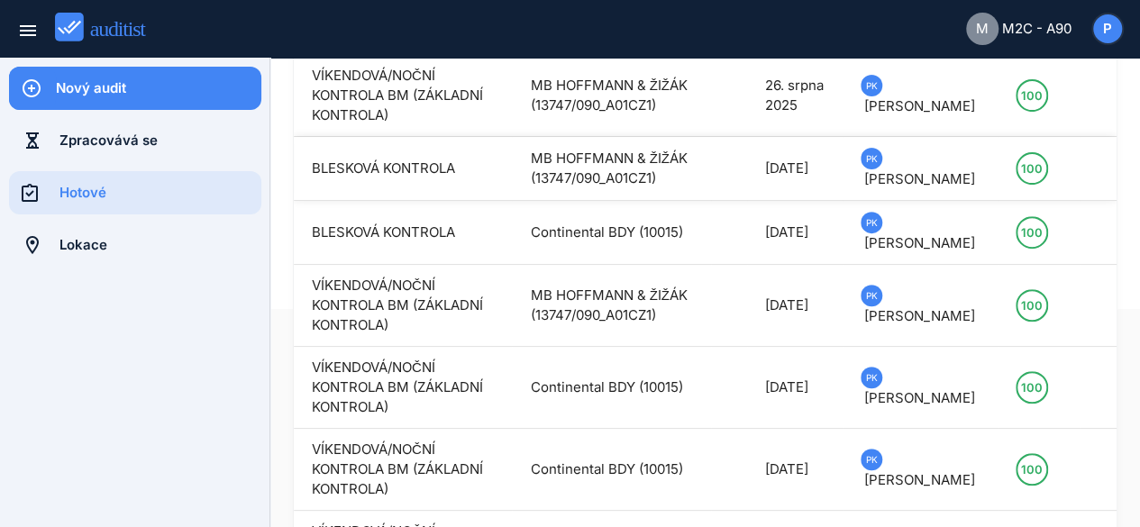
scroll to position [0, 0]
